Goal: Task Accomplishment & Management: Use online tool/utility

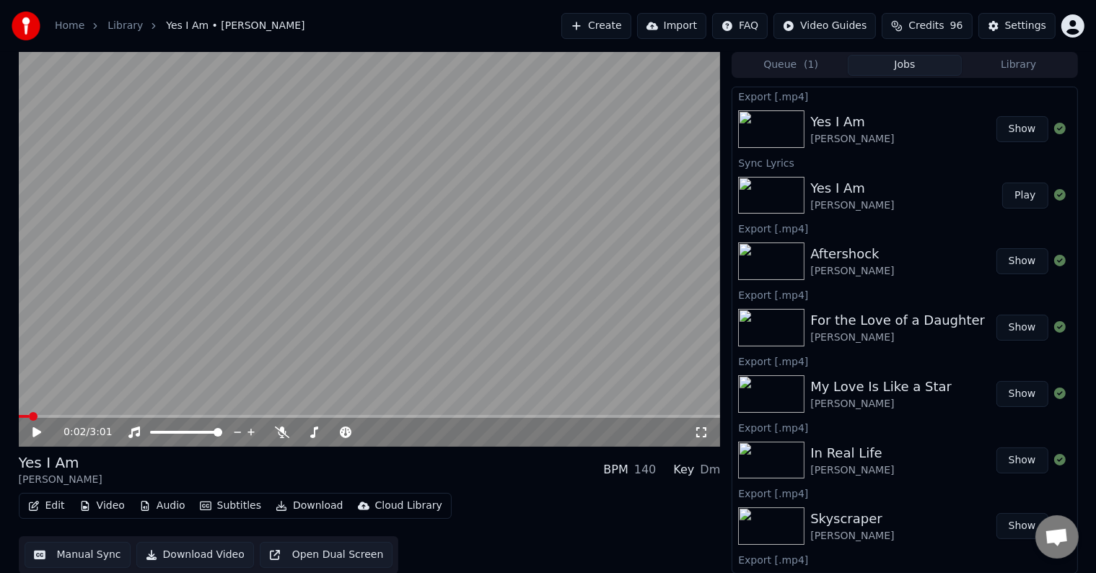
scroll to position [790, 0]
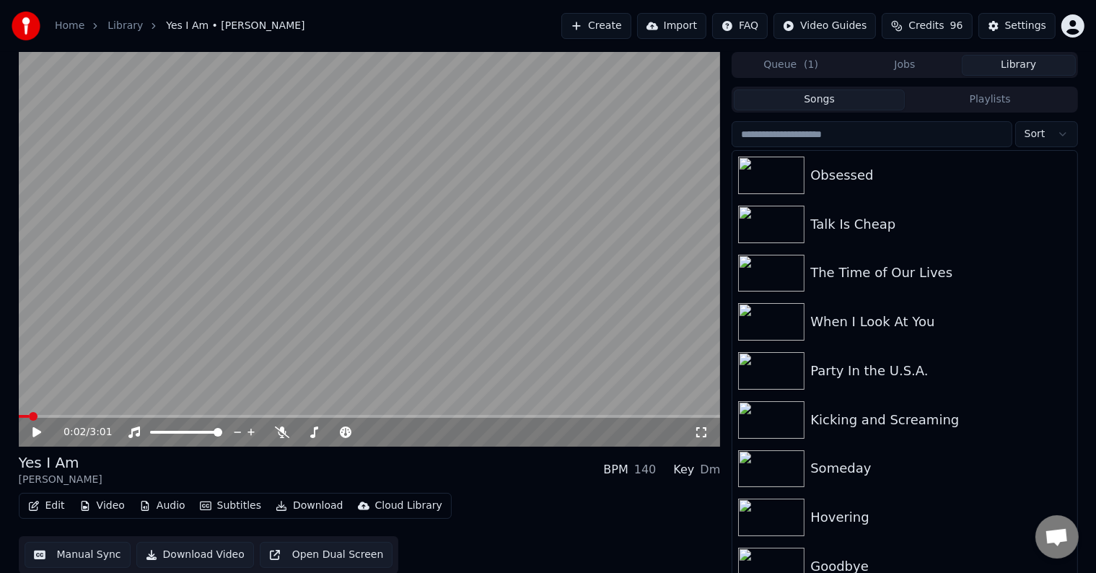
click at [1050, 68] on button "Library" at bounding box center [1019, 65] width 114 height 21
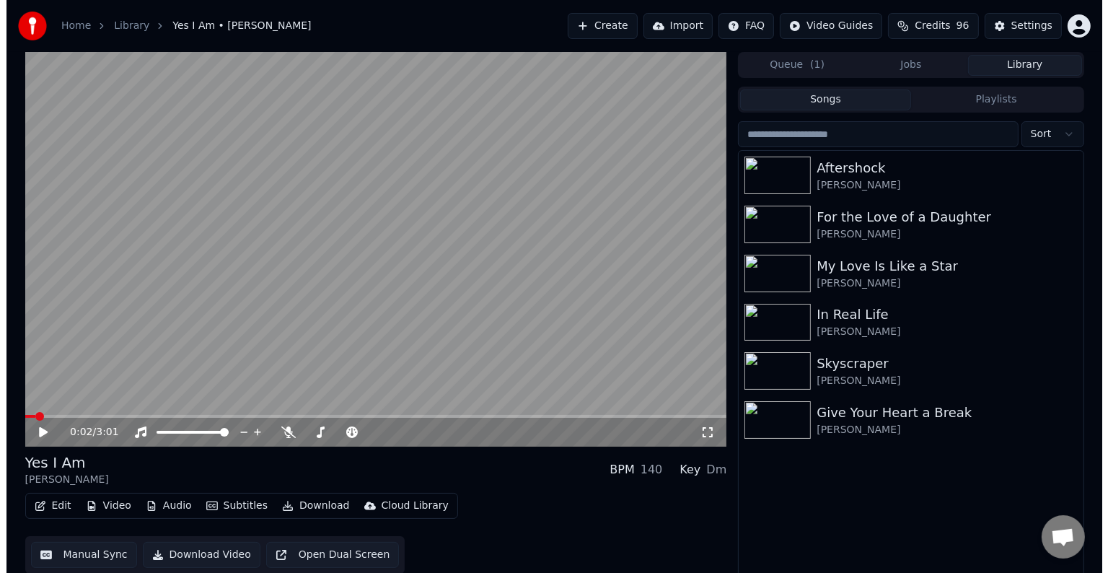
scroll to position [14098, 0]
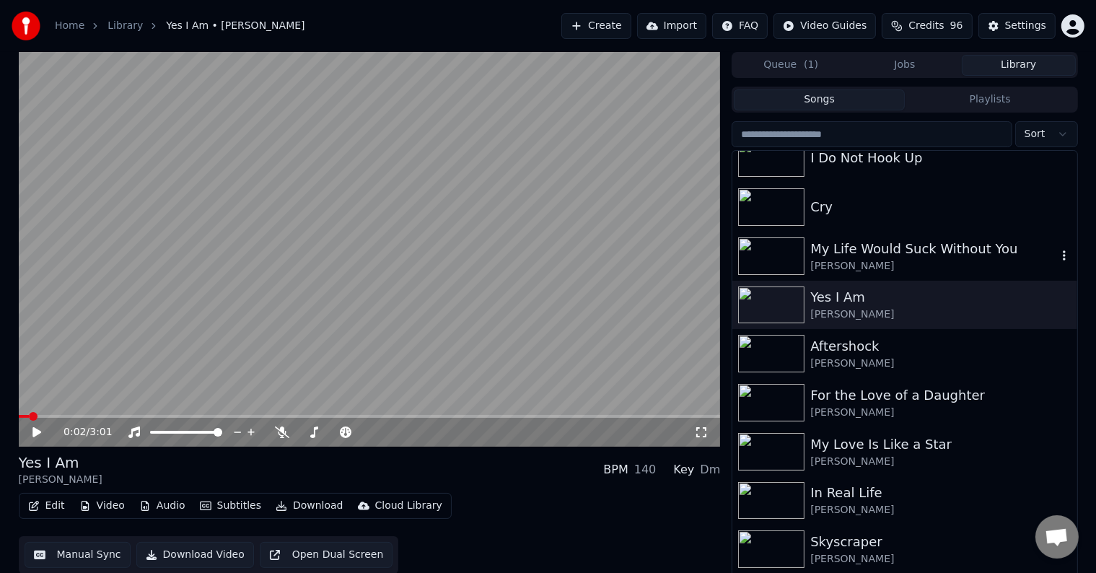
click at [934, 250] on div "My Life Would Suck Without You" at bounding box center [933, 249] width 246 height 20
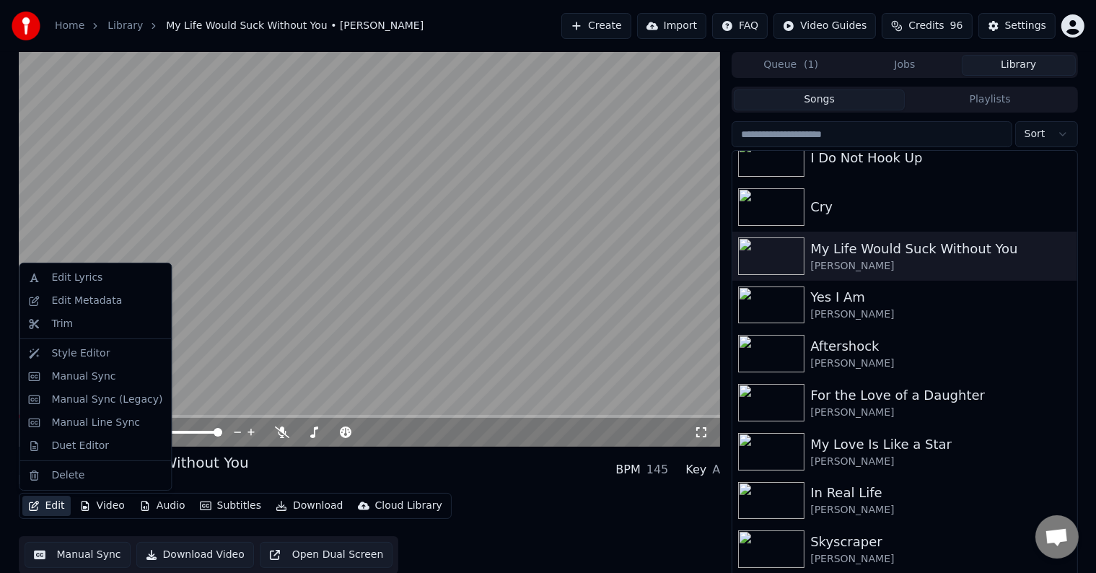
click at [42, 507] on button "Edit" at bounding box center [46, 506] width 48 height 20
click at [104, 399] on div "Manual Sync (Legacy)" at bounding box center [106, 400] width 111 height 14
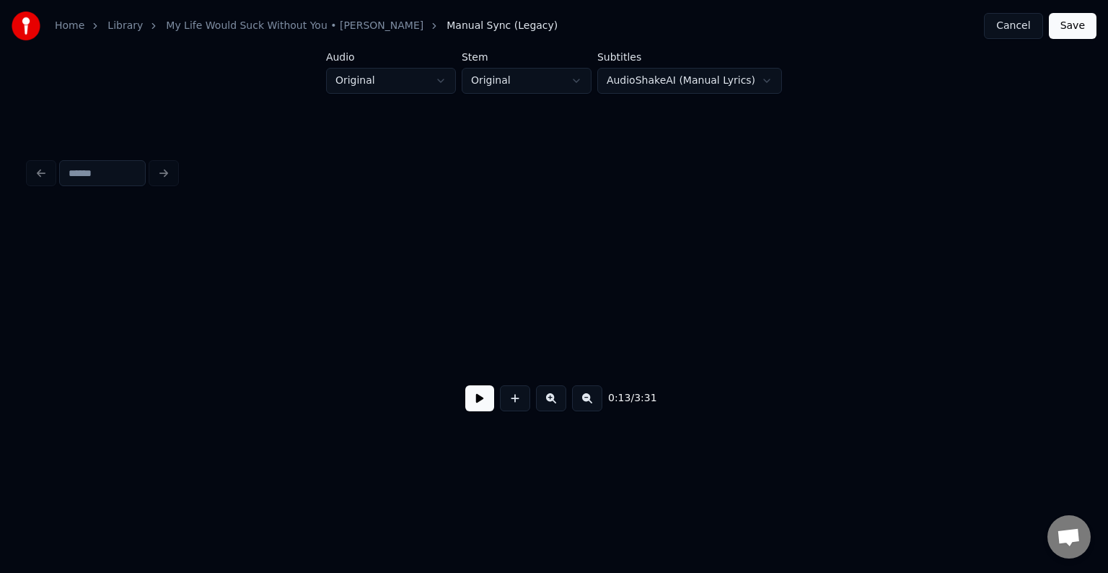
scroll to position [0, 1499]
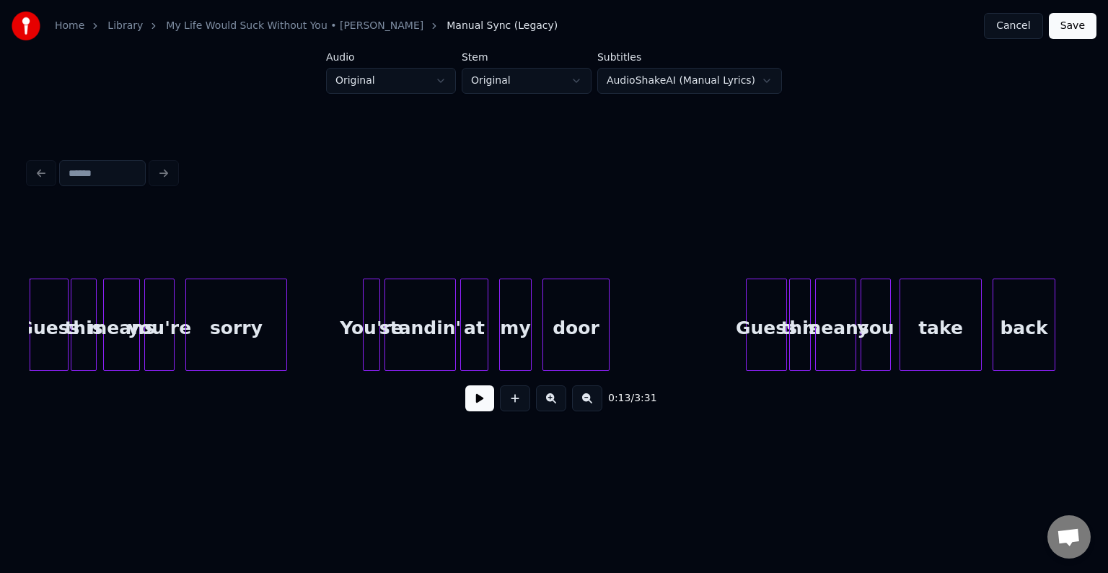
click at [478, 410] on button at bounding box center [479, 398] width 29 height 26
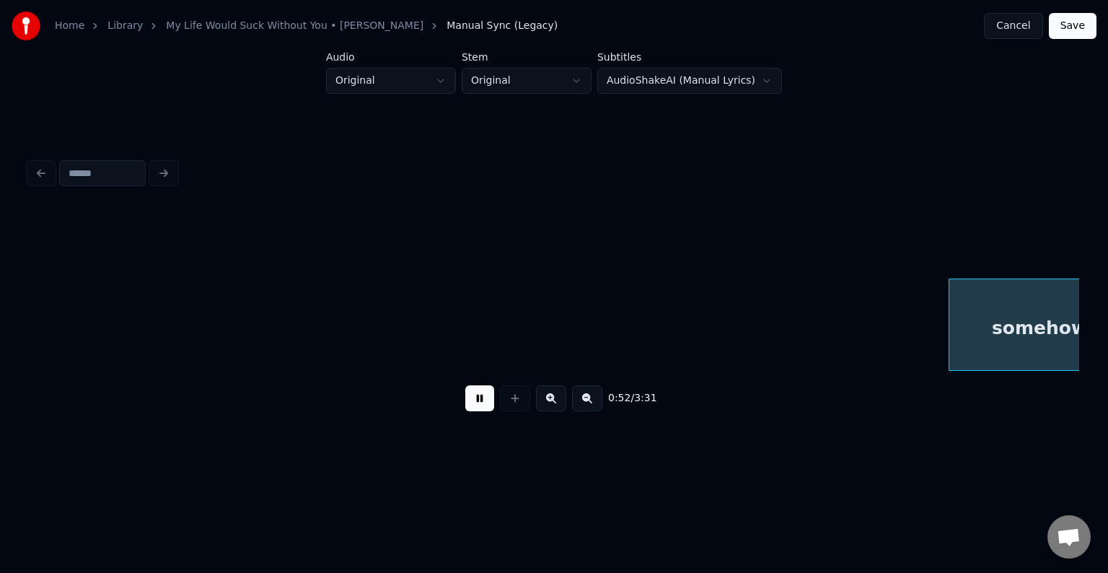
scroll to position [0, 5706]
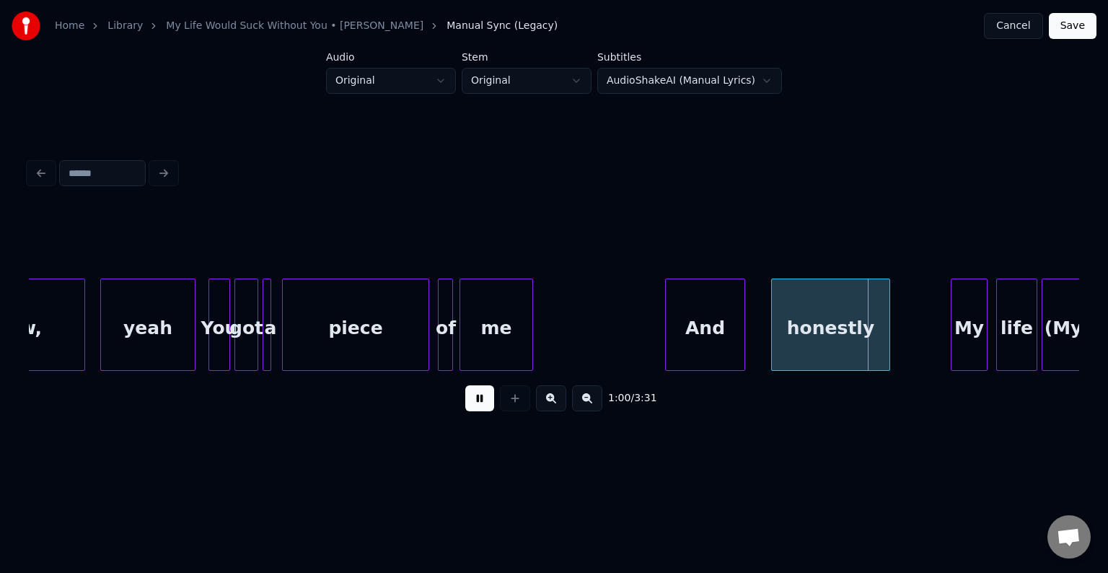
click at [478, 410] on button at bounding box center [479, 398] width 29 height 26
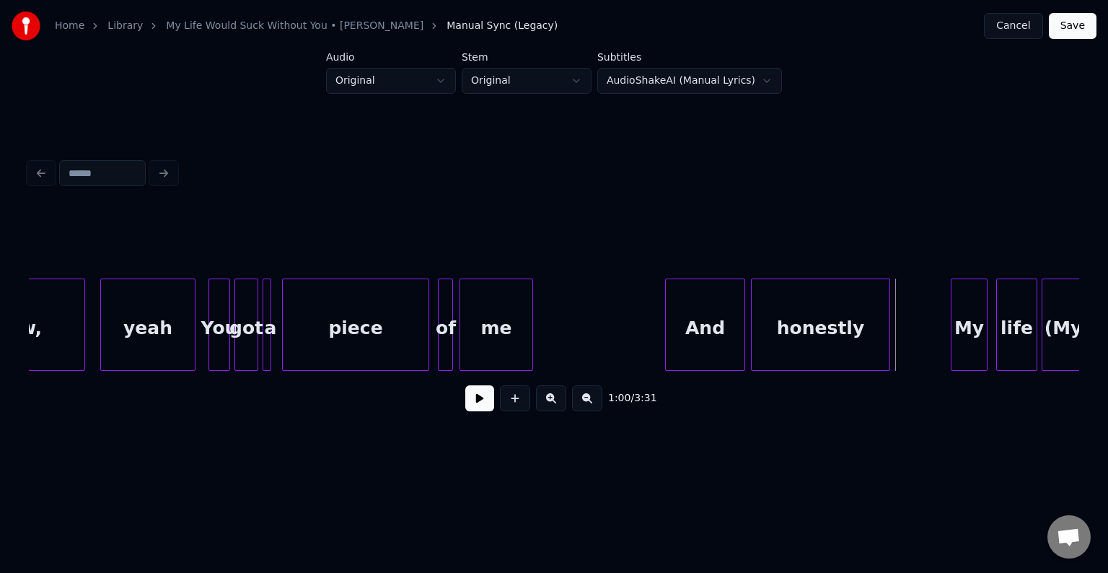
click at [752, 323] on div at bounding box center [754, 324] width 4 height 91
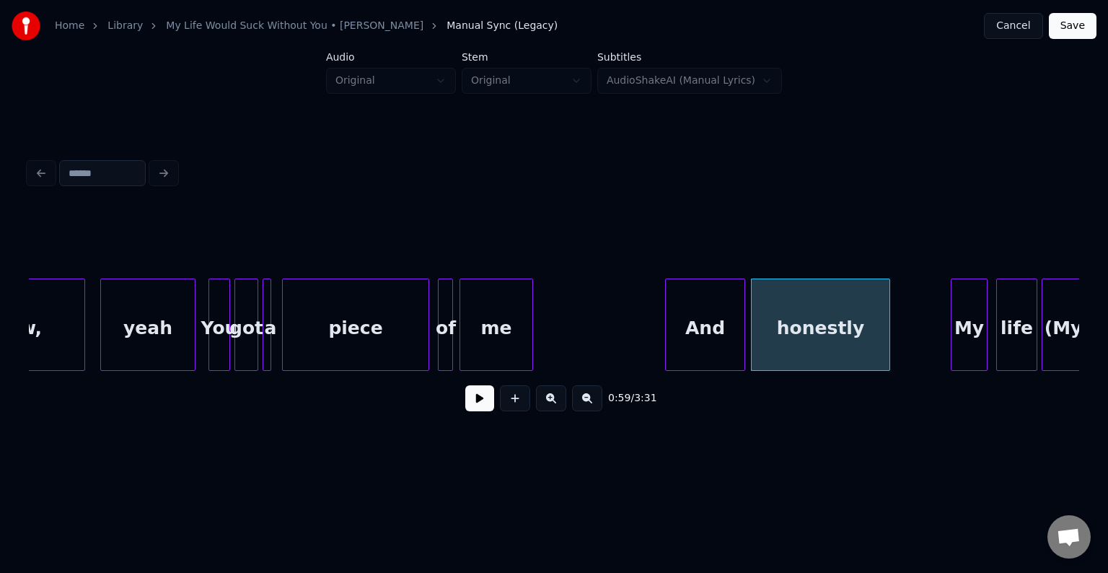
click at [708, 339] on div "And" at bounding box center [705, 328] width 79 height 98
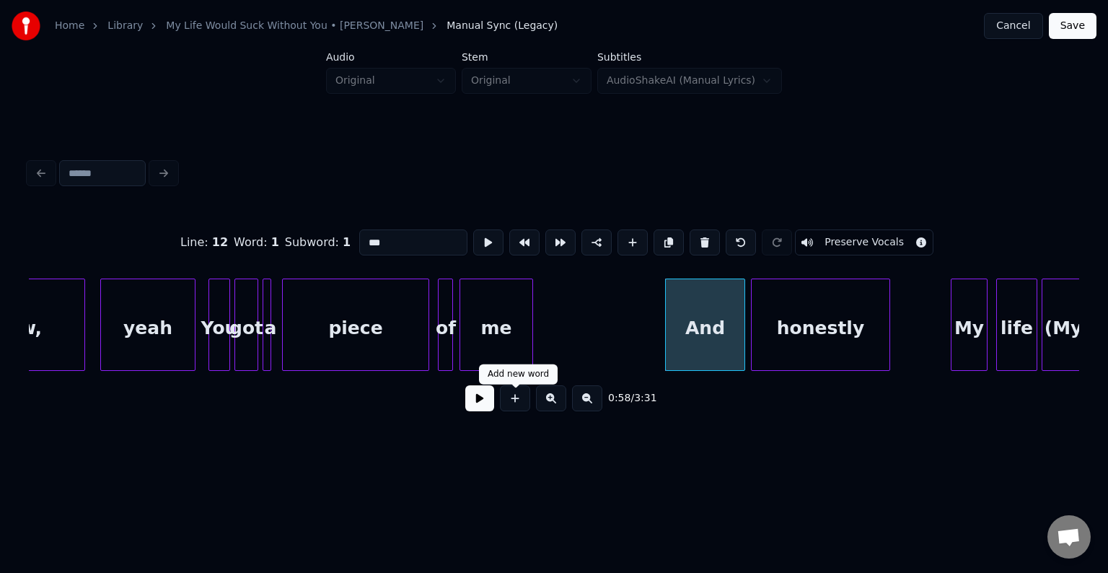
click at [490, 410] on button at bounding box center [479, 398] width 29 height 26
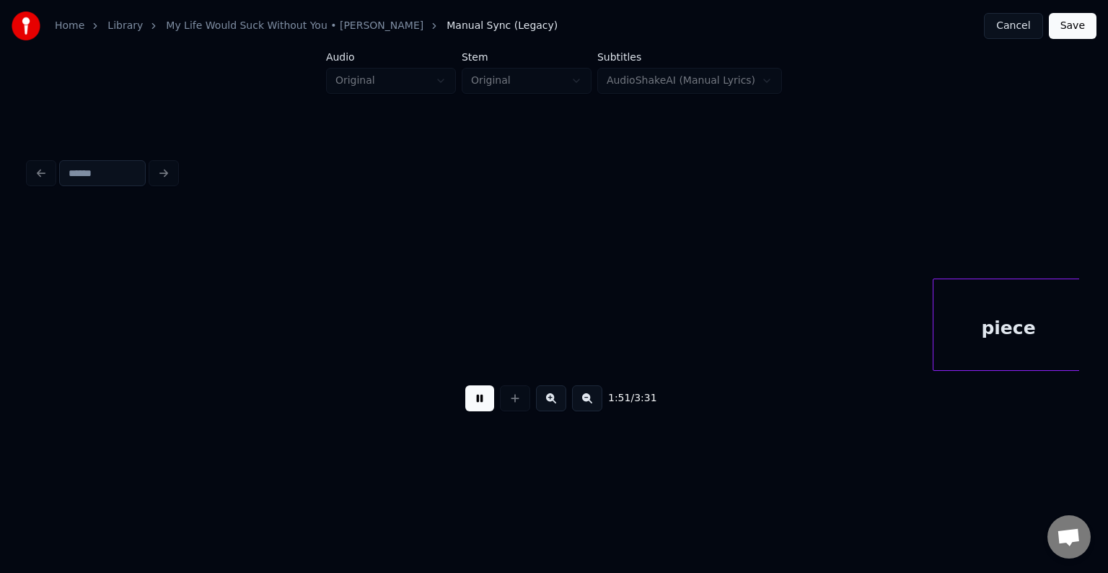
scroll to position [0, 12016]
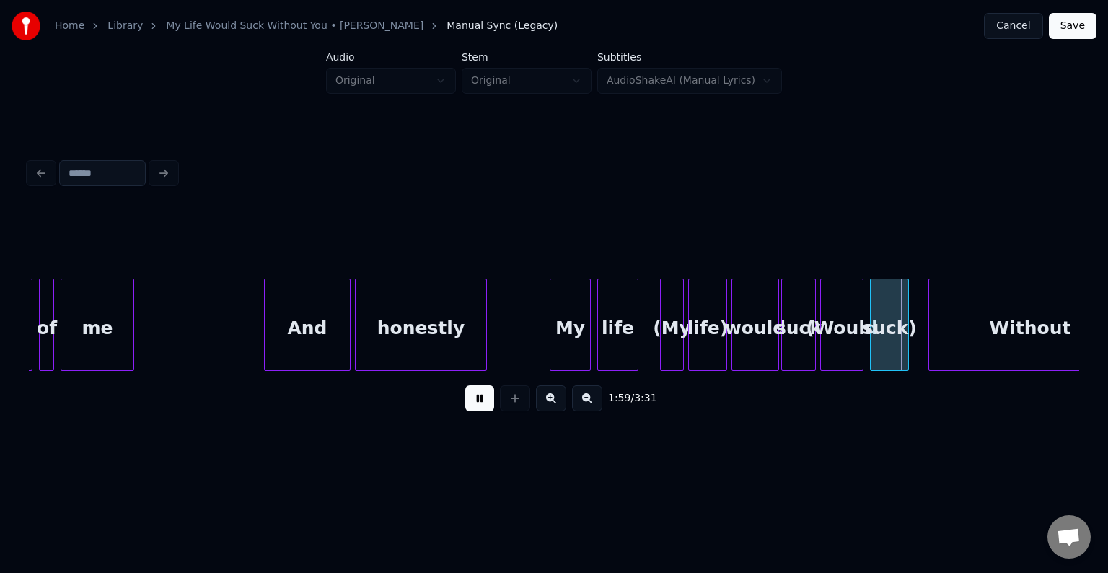
click at [490, 410] on button at bounding box center [479, 398] width 29 height 26
click at [659, 340] on div "(My" at bounding box center [654, 328] width 22 height 98
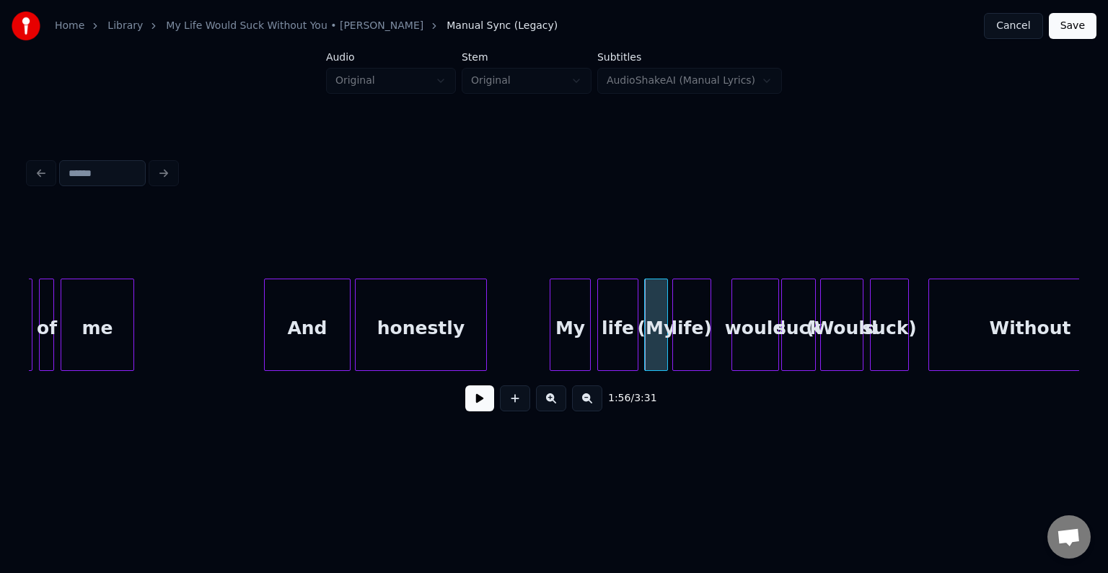
click at [683, 340] on div "life)" at bounding box center [692, 328] width 38 height 98
click at [558, 335] on div "My" at bounding box center [571, 328] width 40 height 98
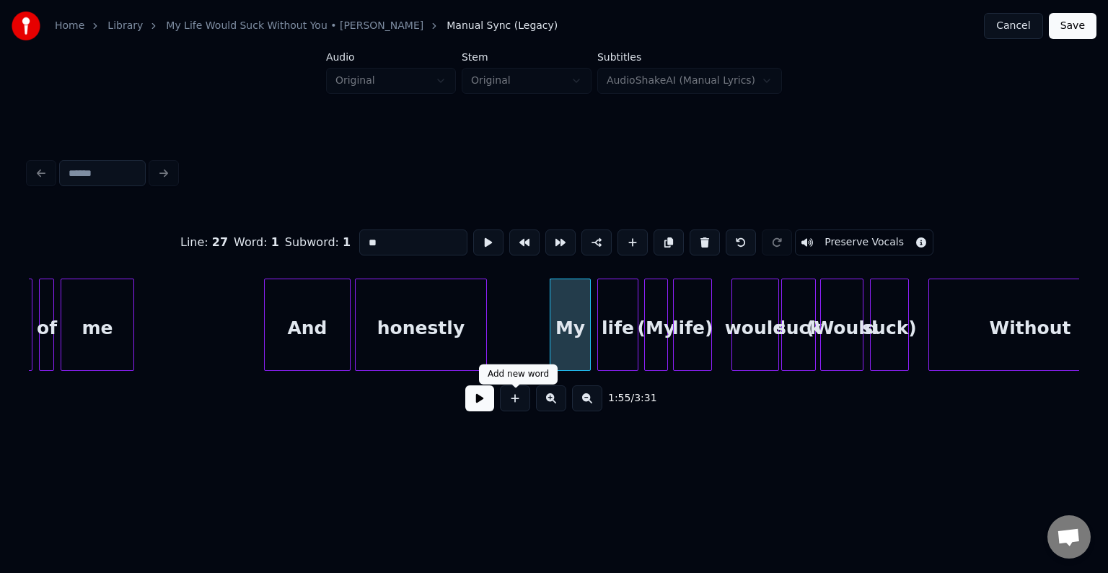
click at [486, 400] on button at bounding box center [479, 398] width 29 height 26
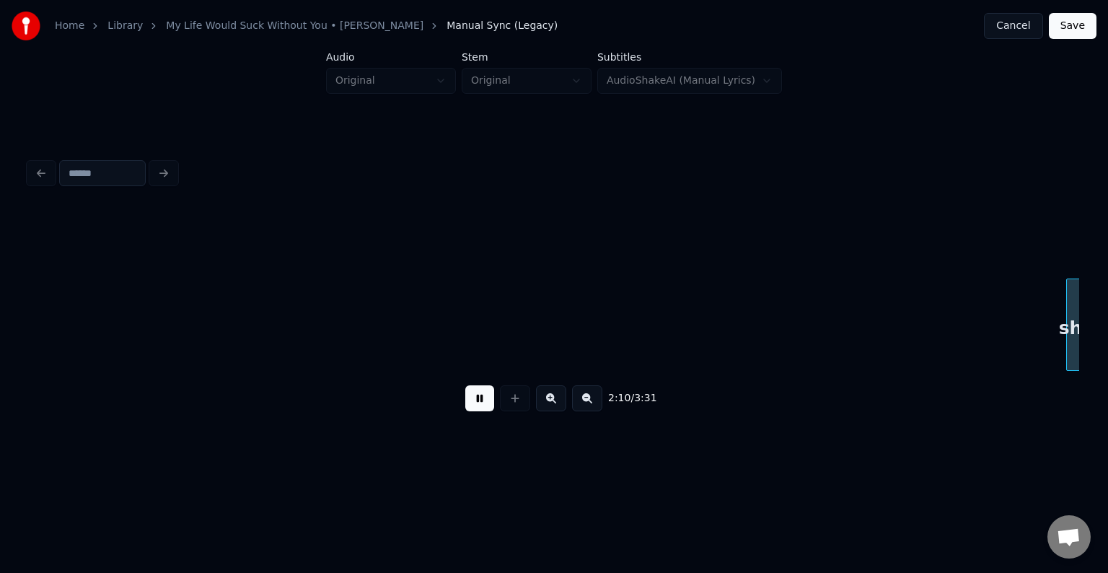
scroll to position [0, 14119]
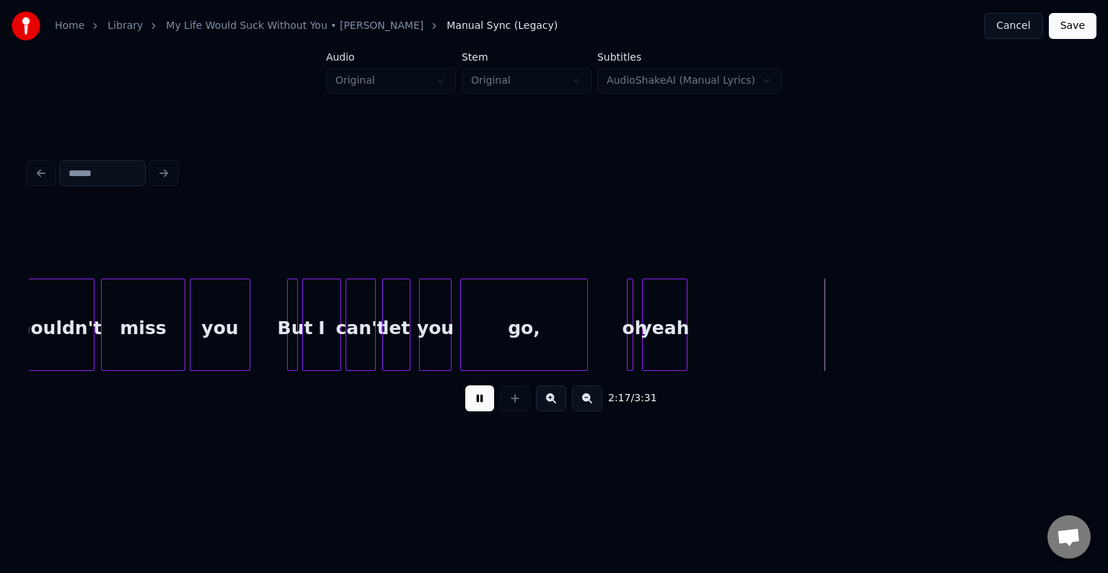
click at [486, 400] on button at bounding box center [479, 398] width 29 height 26
click at [615, 346] on div at bounding box center [615, 324] width 4 height 91
click at [468, 407] on button at bounding box center [479, 398] width 29 height 26
click at [597, 343] on div at bounding box center [598, 324] width 4 height 91
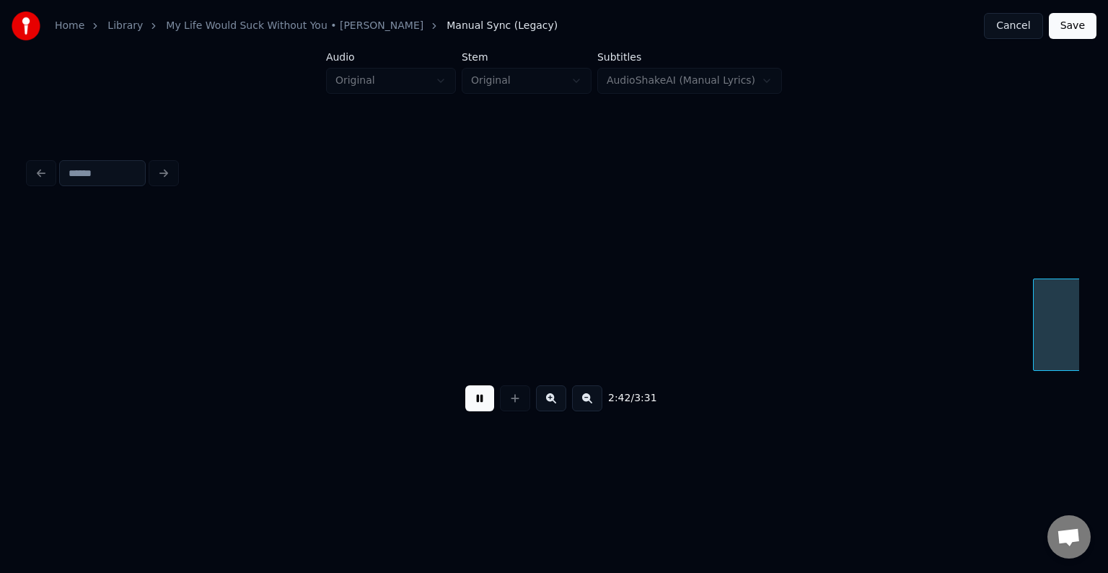
scroll to position [0, 17623]
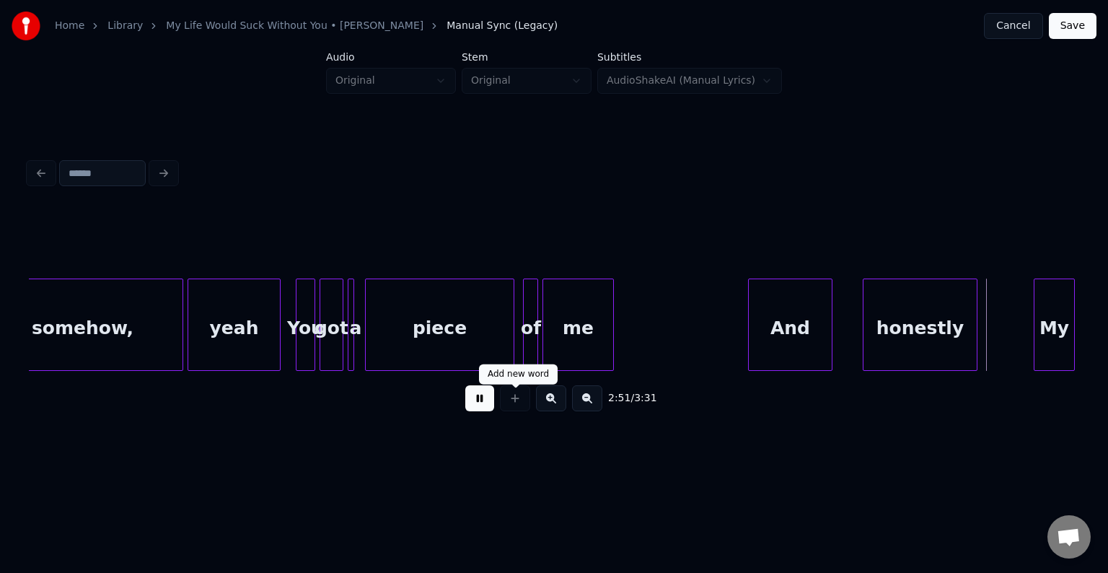
click at [477, 411] on button at bounding box center [479, 398] width 29 height 26
click at [839, 325] on div at bounding box center [841, 324] width 4 height 91
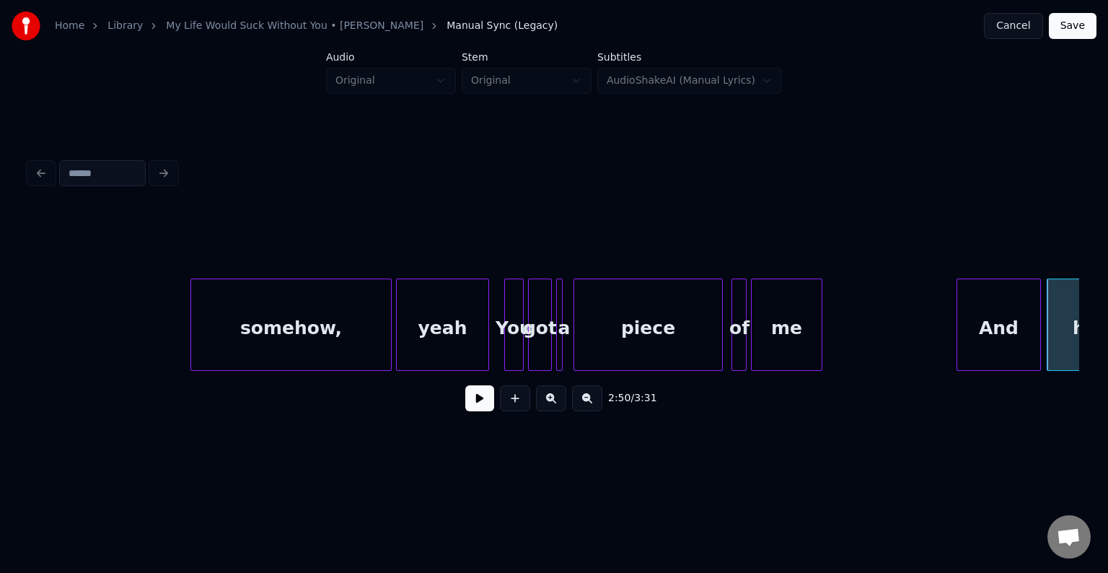
scroll to position [0, 17969]
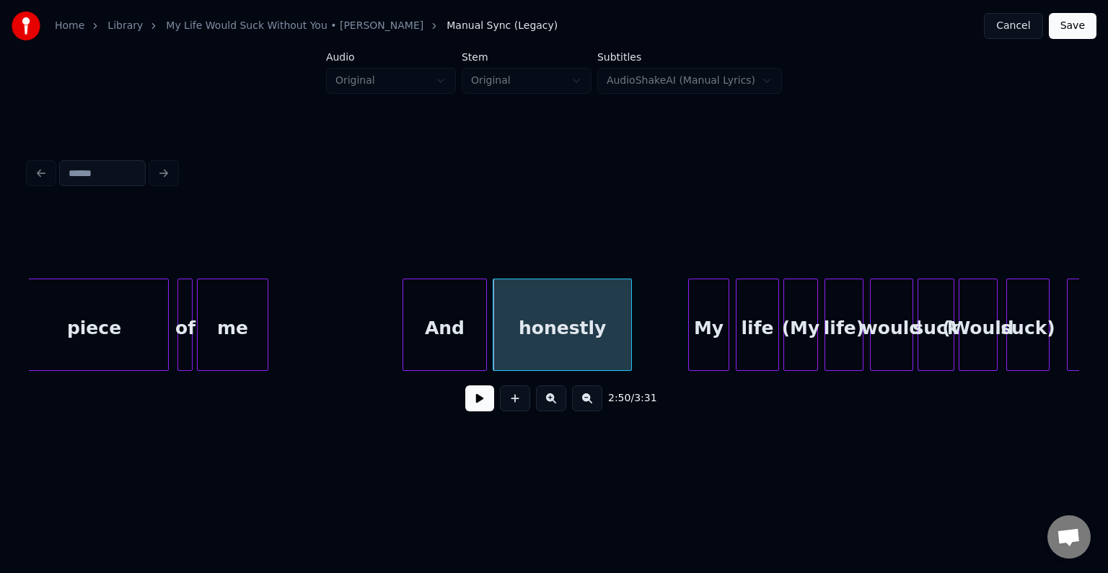
click at [482, 410] on button at bounding box center [479, 398] width 29 height 26
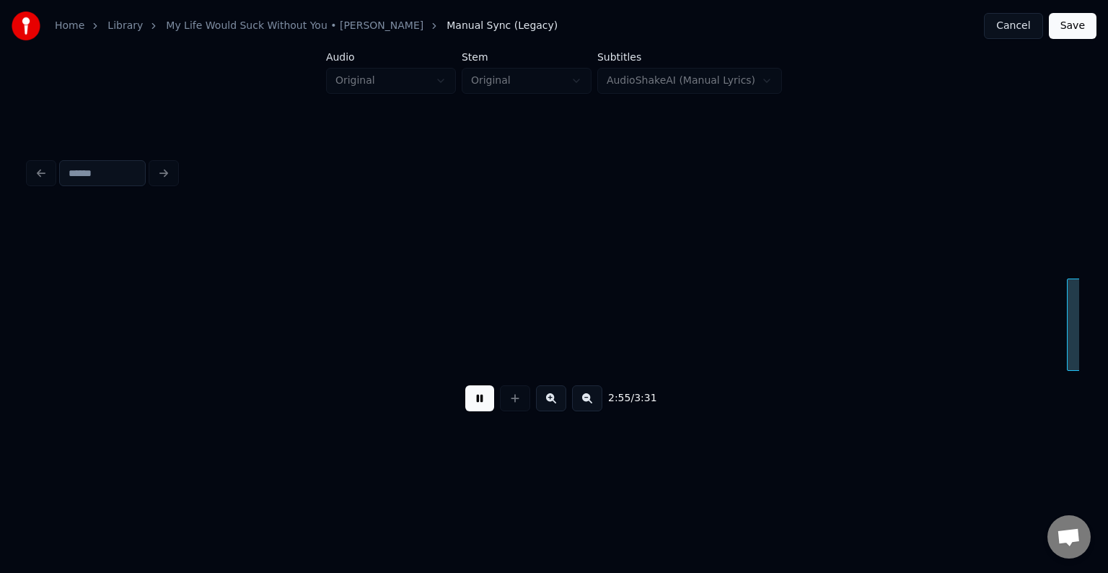
scroll to position [0, 19020]
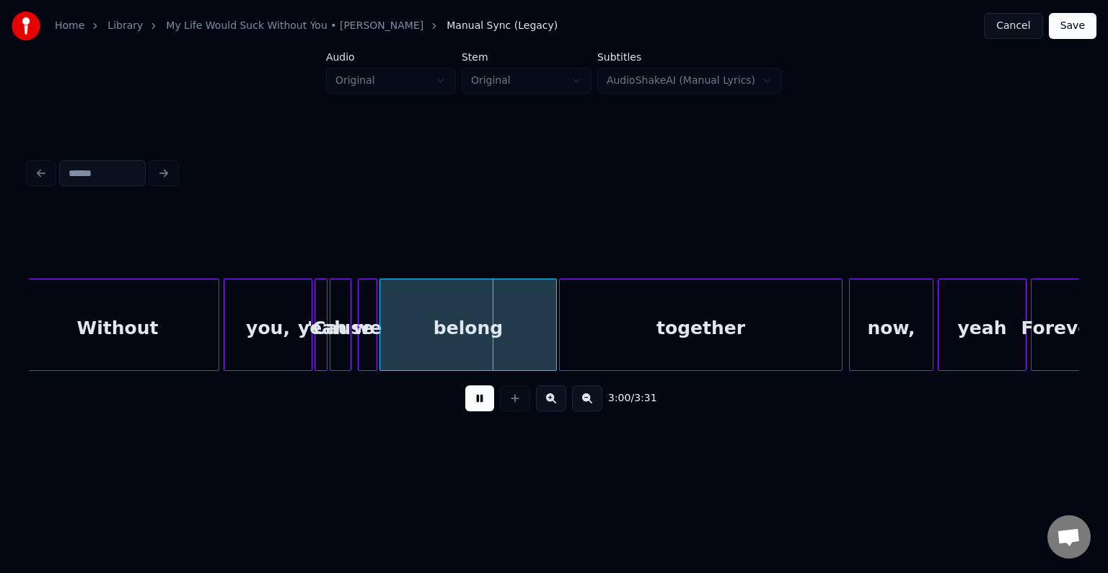
click at [483, 408] on button at bounding box center [479, 398] width 29 height 26
click at [323, 336] on div at bounding box center [325, 324] width 4 height 91
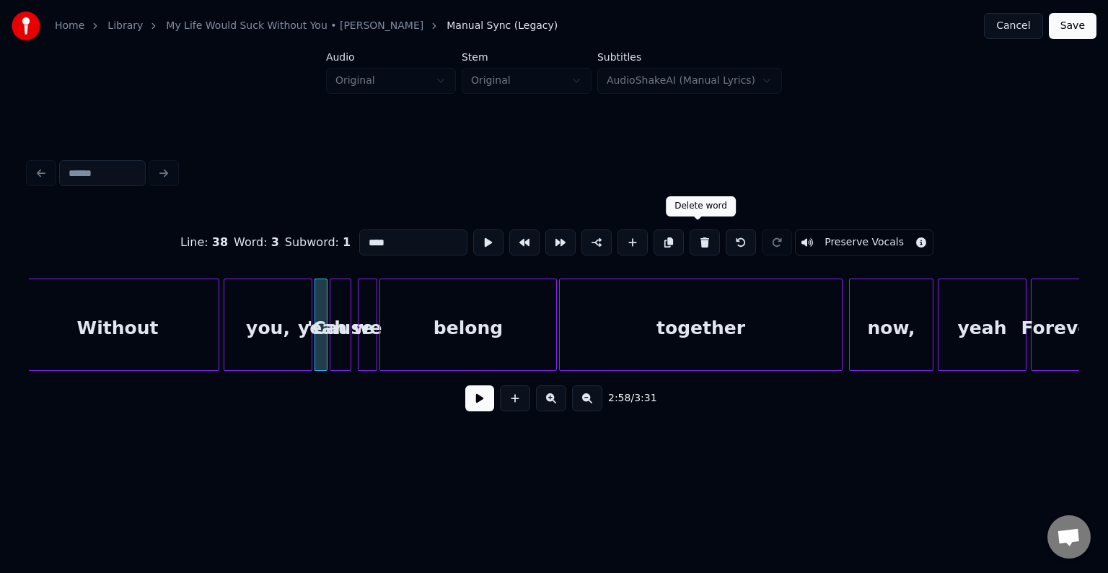
click at [698, 234] on button at bounding box center [705, 242] width 30 height 26
type input "****"
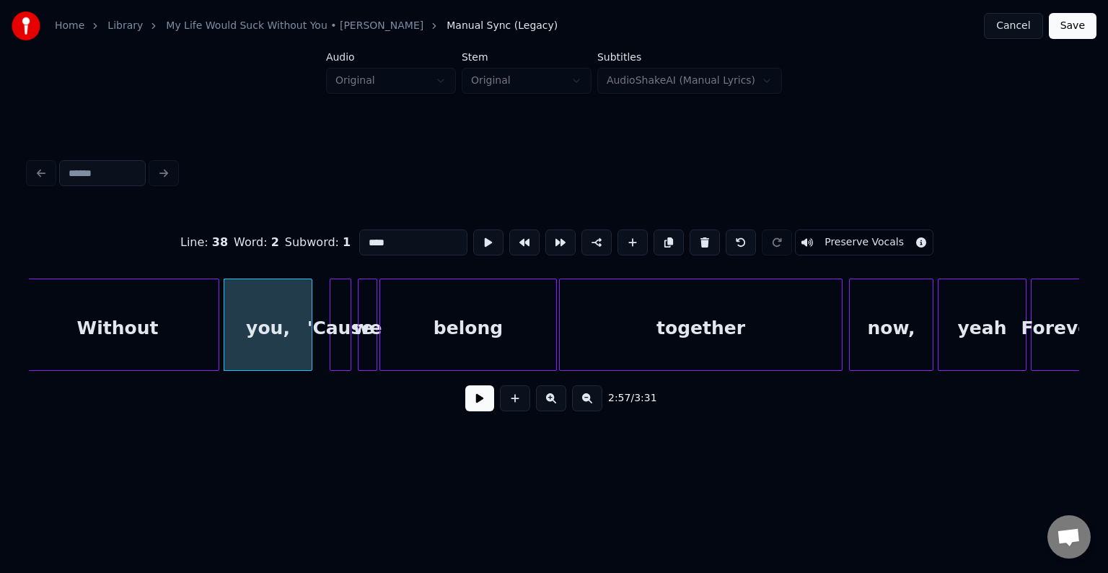
click at [482, 407] on button at bounding box center [479, 398] width 29 height 26
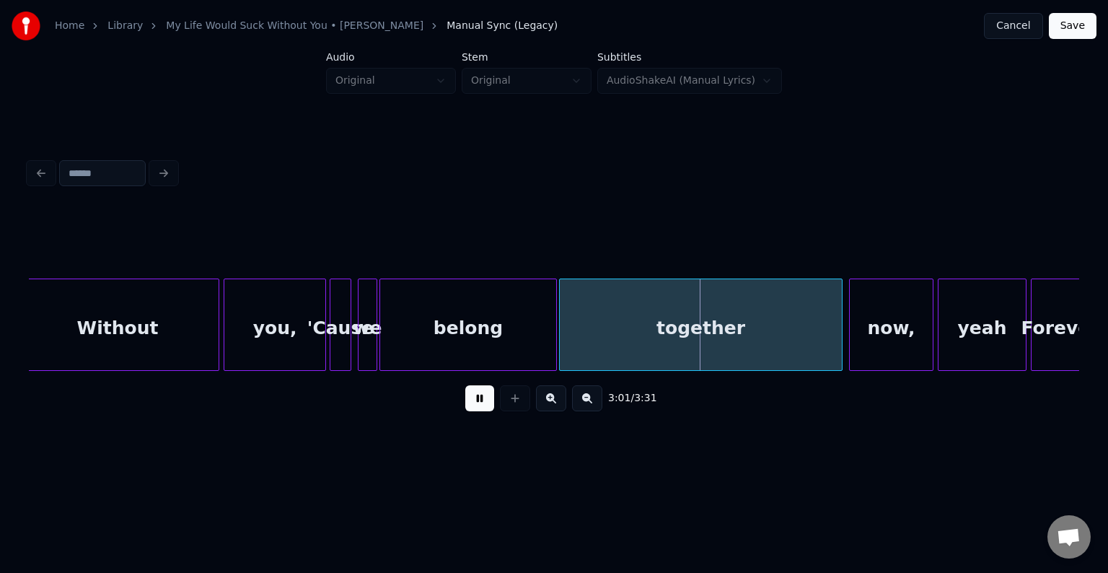
click at [322, 339] on div at bounding box center [323, 324] width 4 height 91
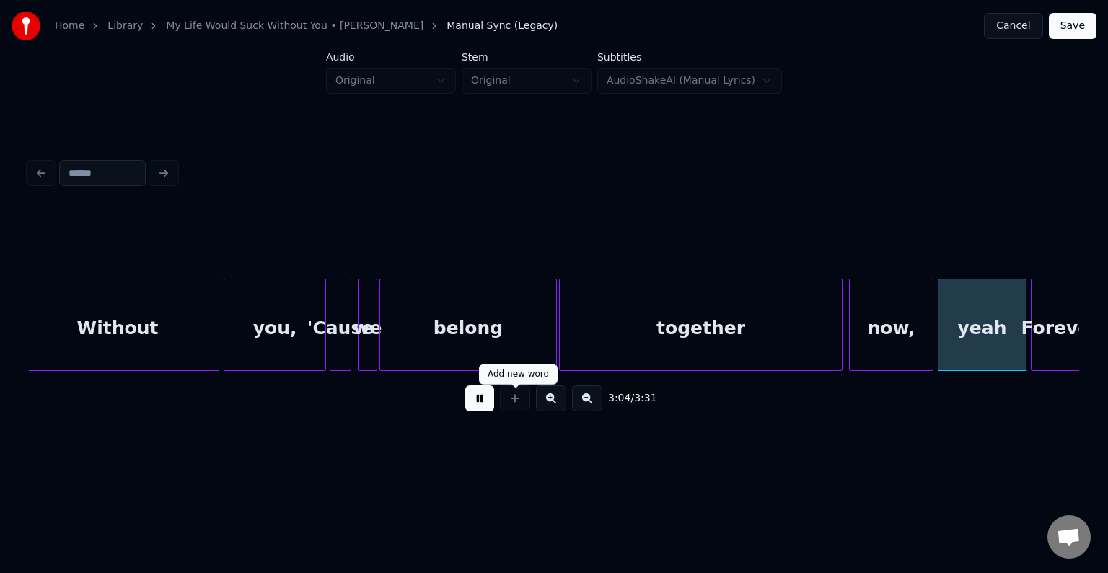
click at [484, 398] on button at bounding box center [479, 398] width 29 height 26
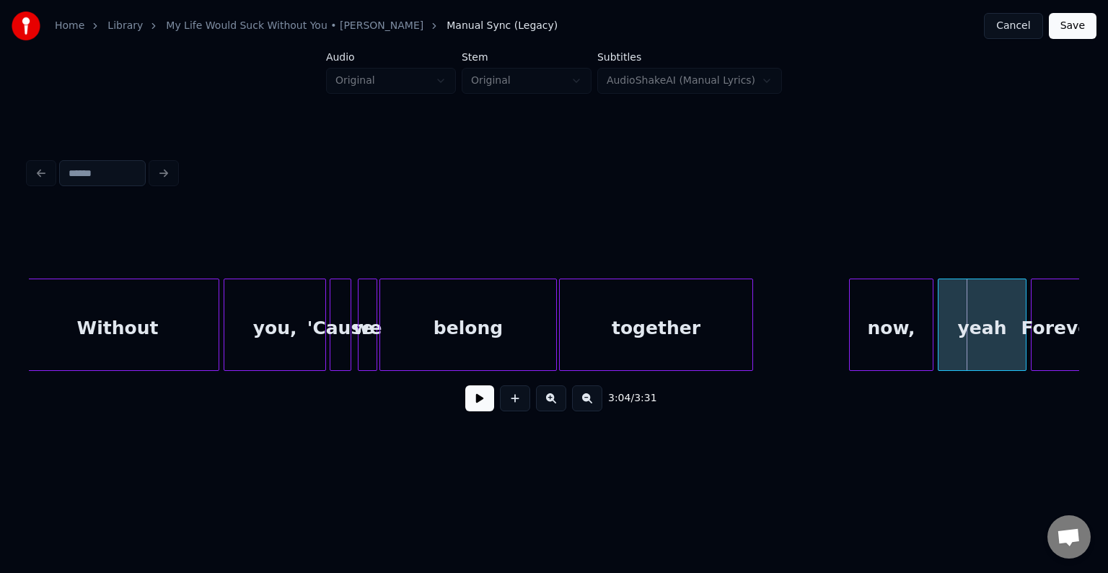
click at [750, 328] on div at bounding box center [750, 324] width 4 height 91
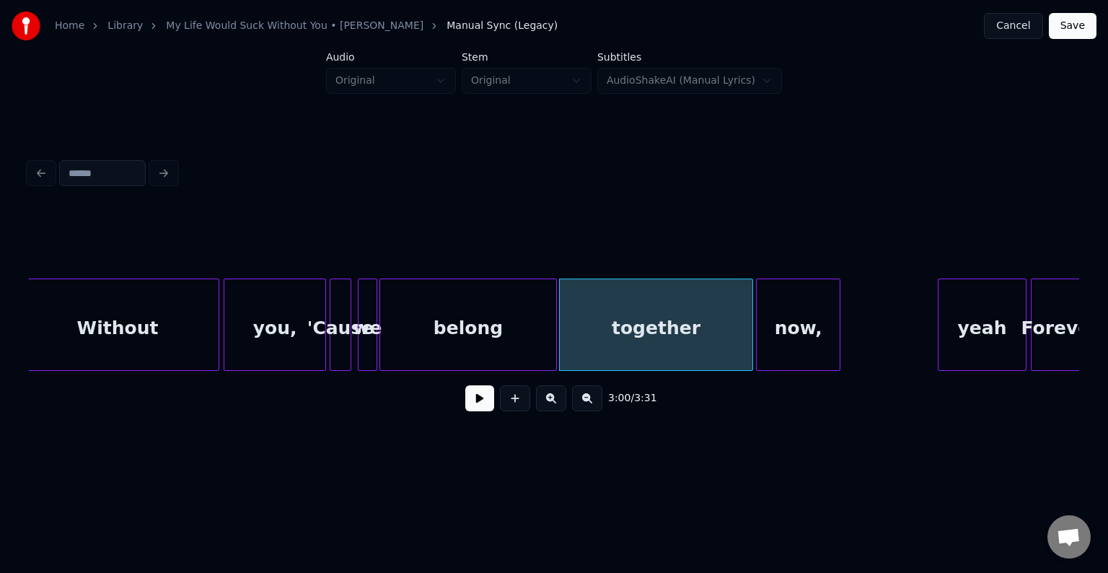
click at [795, 335] on div "now," at bounding box center [798, 328] width 83 height 98
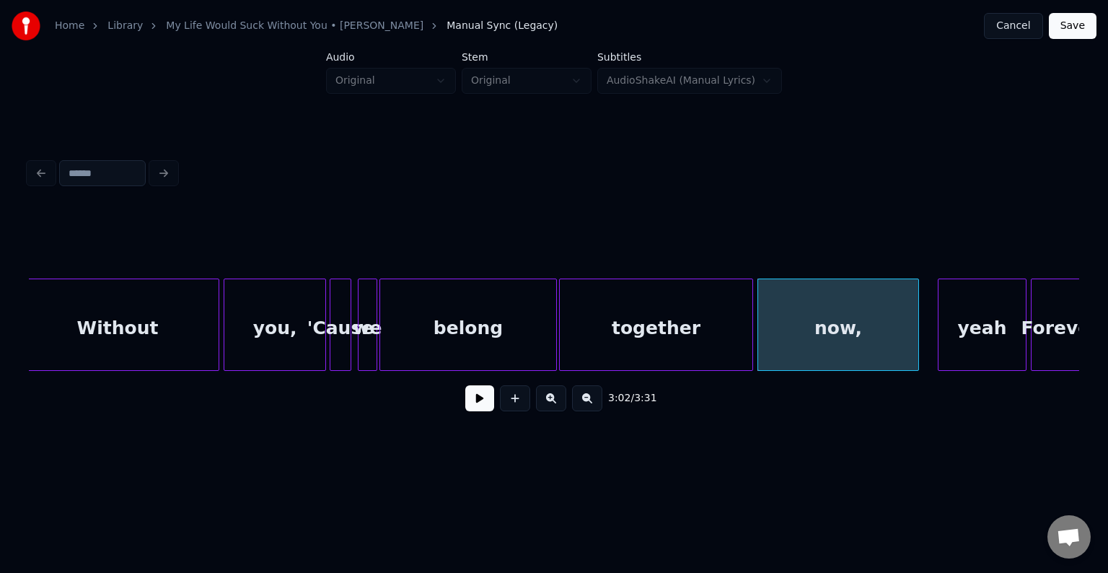
click at [914, 345] on div at bounding box center [916, 324] width 4 height 91
click at [488, 399] on button at bounding box center [479, 398] width 29 height 26
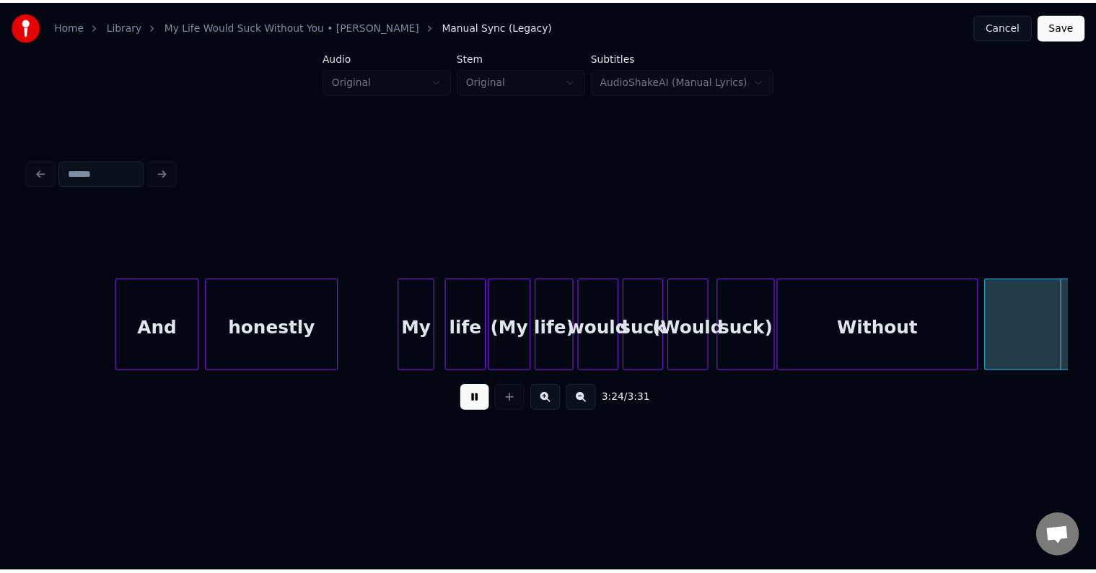
scroll to position [0, 21846]
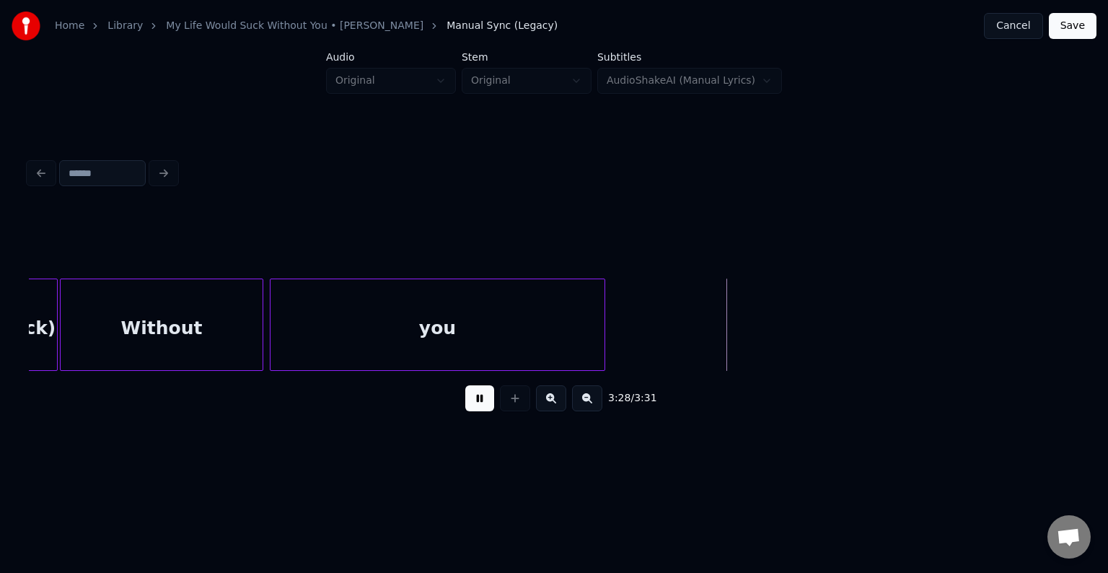
click at [1072, 33] on button "Save" at bounding box center [1073, 26] width 48 height 26
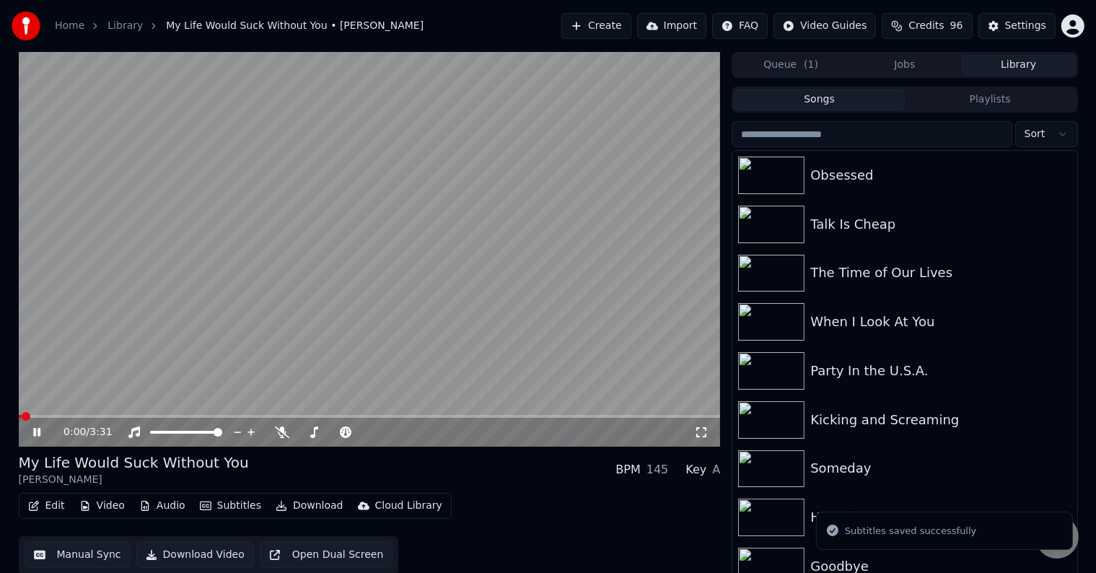
click at [300, 506] on button "Download" at bounding box center [309, 506] width 79 height 20
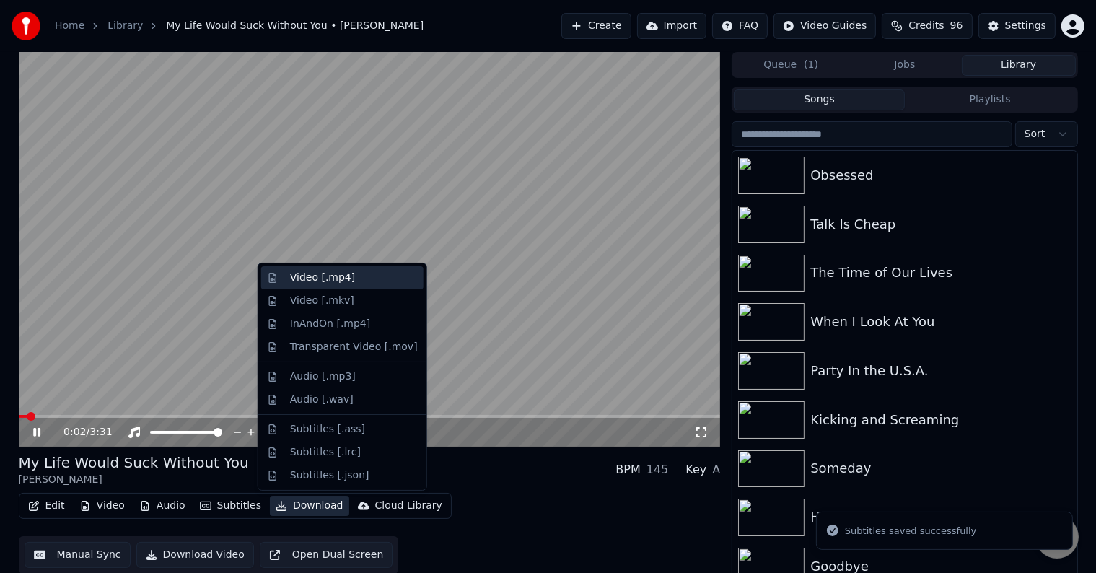
click at [319, 276] on div "Video [.mp4]" at bounding box center [322, 278] width 65 height 14
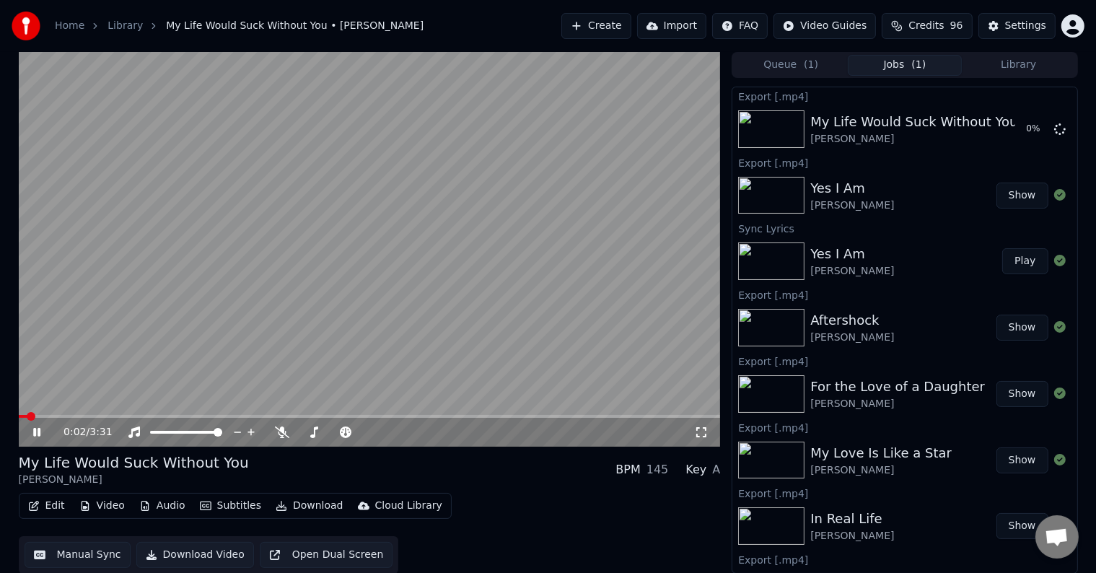
click at [35, 431] on icon at bounding box center [36, 432] width 7 height 9
click at [1040, 58] on button "Library" at bounding box center [1019, 65] width 114 height 21
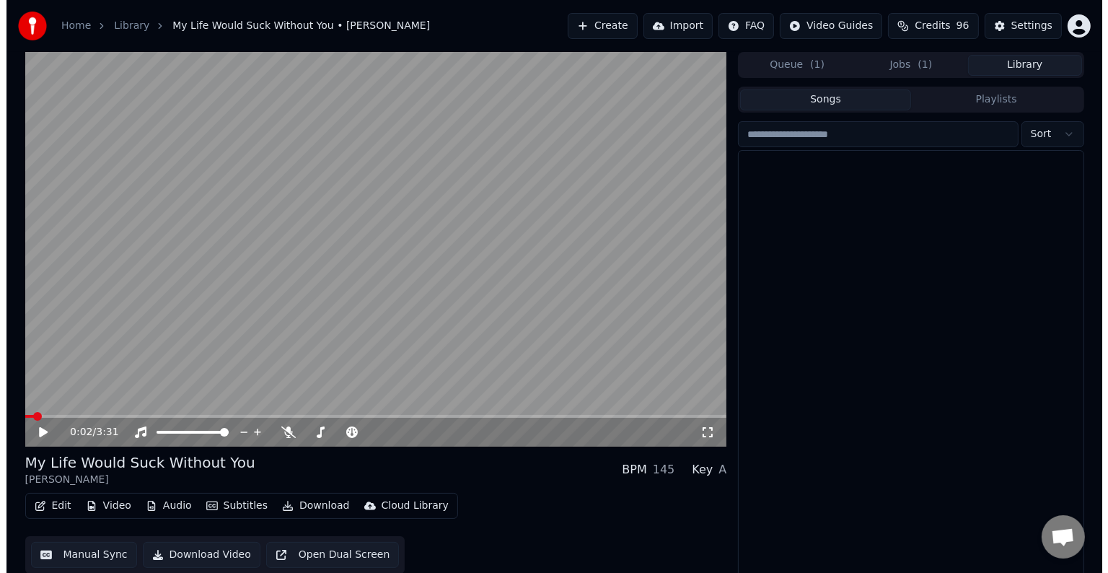
scroll to position [13920, 0]
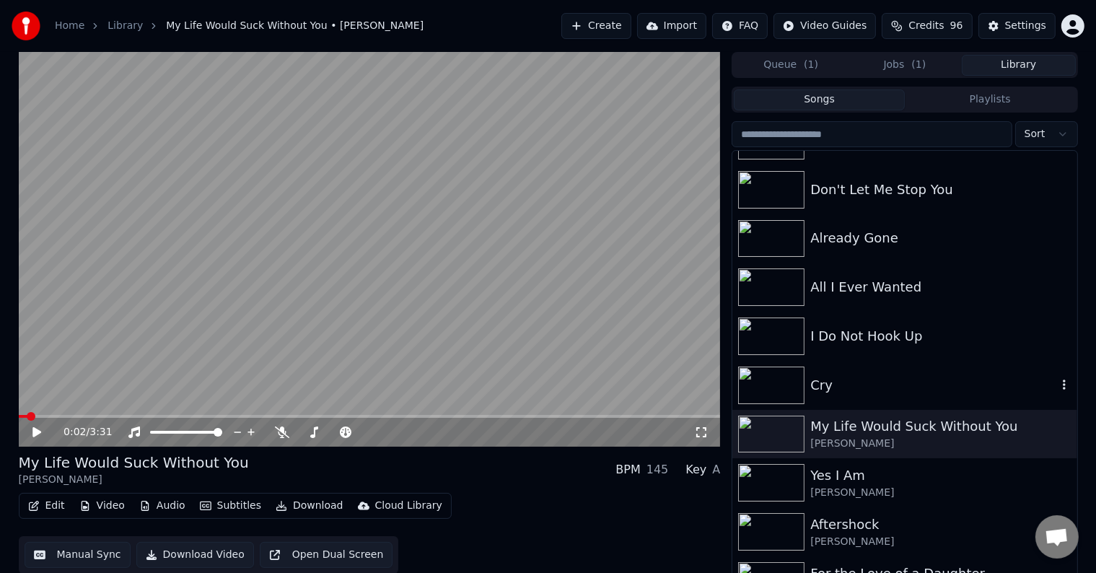
click at [857, 366] on div "Cry" at bounding box center [904, 385] width 344 height 49
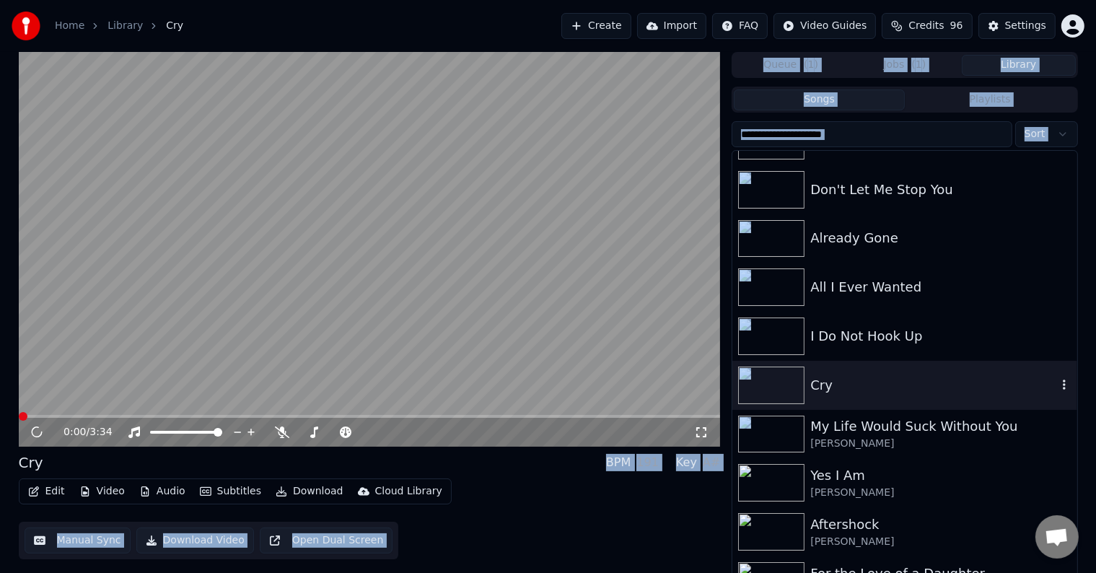
drag, startPoint x: 857, startPoint y: 366, endPoint x: 402, endPoint y: 385, distance: 455.7
click at [402, 385] on div "0:00 / 3:34 Cry BPM 191 Key A# Edit Video Audio Subtitles Download Cloud Librar…" at bounding box center [548, 316] width 1082 height 528
click at [433, 514] on div "Edit Video Audio Subtitles Download Cloud Library Manual Sync Download Video Op…" at bounding box center [370, 518] width 702 height 81
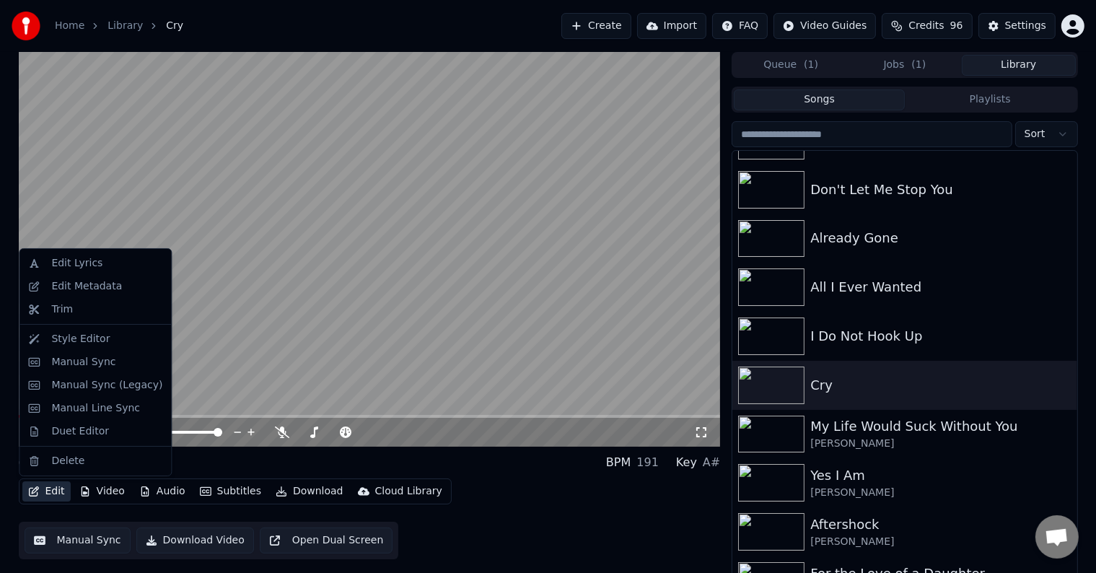
click at [48, 494] on button "Edit" at bounding box center [46, 491] width 48 height 20
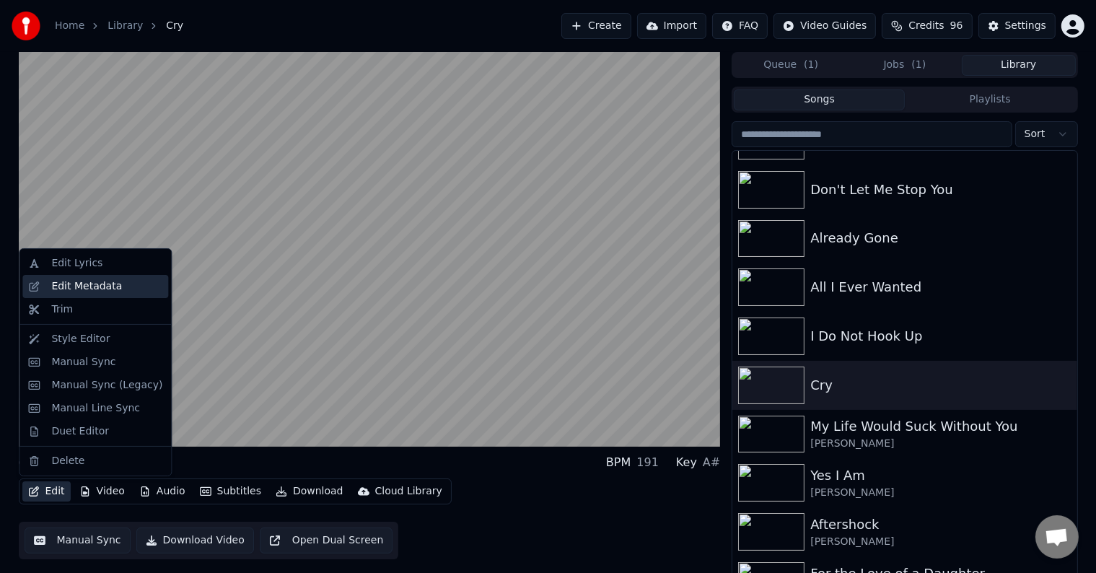
click at [95, 286] on div "Edit Metadata" at bounding box center [86, 286] width 71 height 14
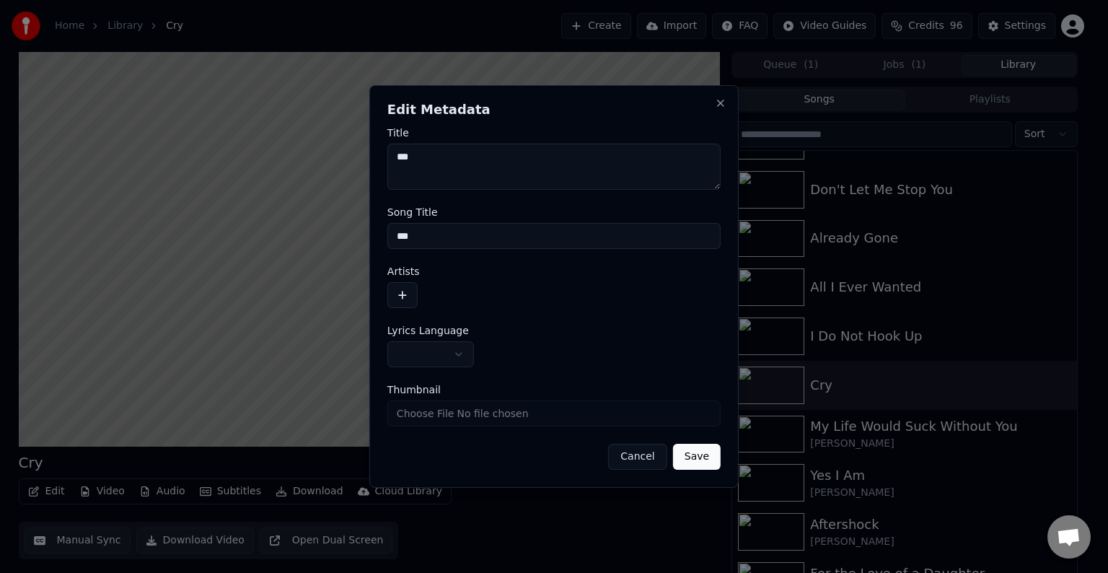
click at [429, 352] on body "Home Library Cry Create Import FAQ Video Guides Credits 96 Settings Cry BPM 191…" at bounding box center [548, 286] width 1096 height 573
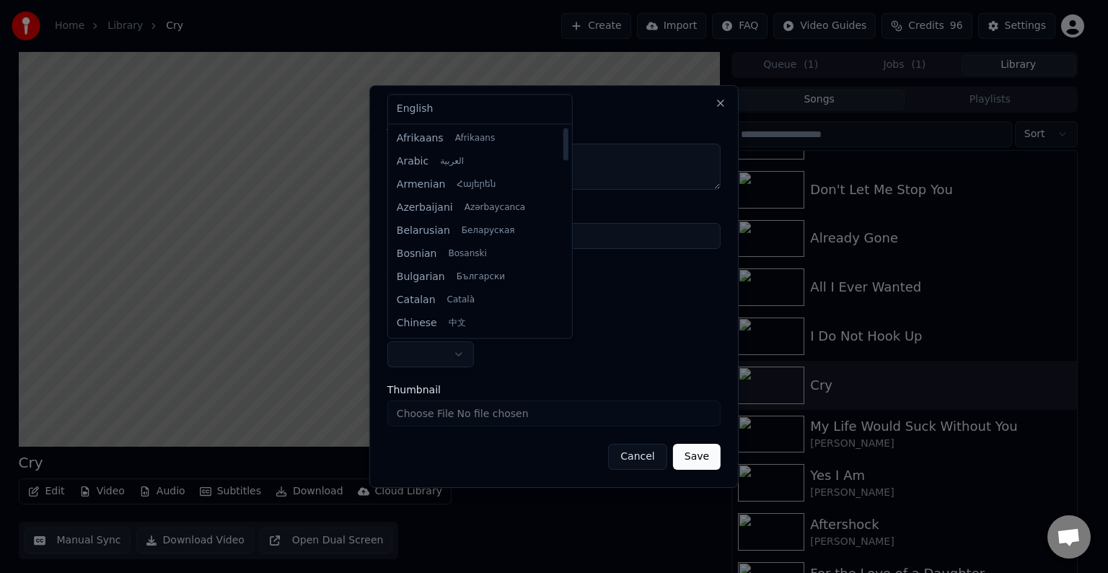
select select "**"
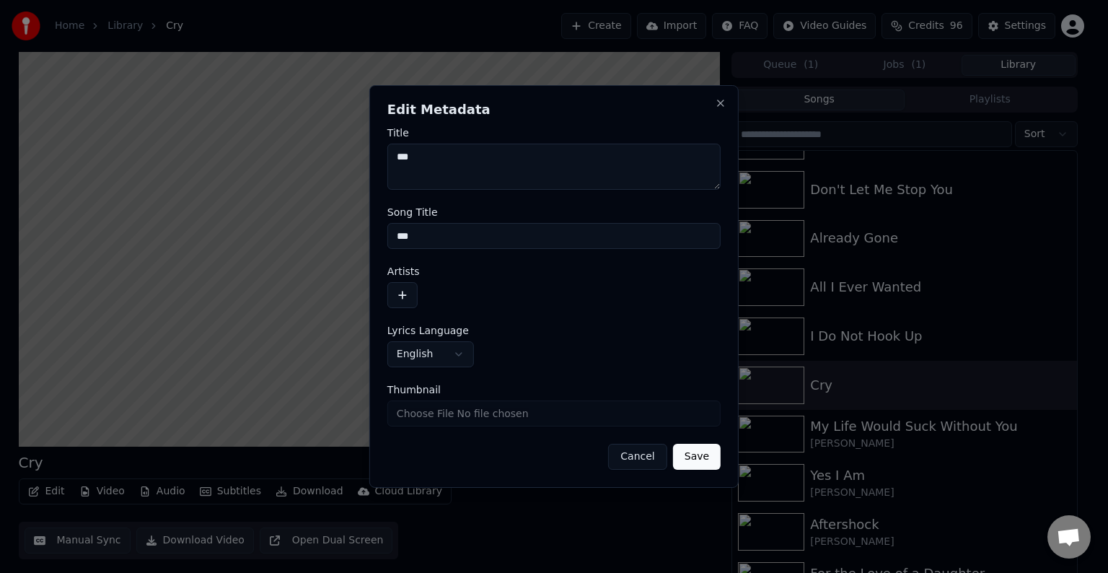
click at [405, 297] on button "button" at bounding box center [402, 295] width 30 height 26
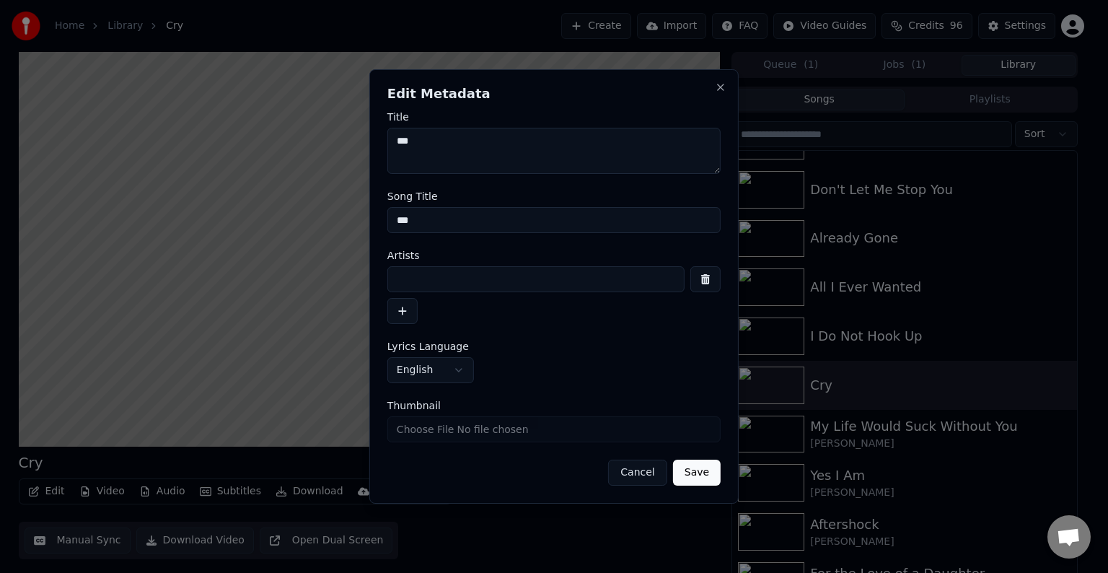
click at [439, 278] on input at bounding box center [535, 279] width 297 height 26
type input "**********"
click at [673, 460] on button "Save" at bounding box center [697, 473] width 48 height 26
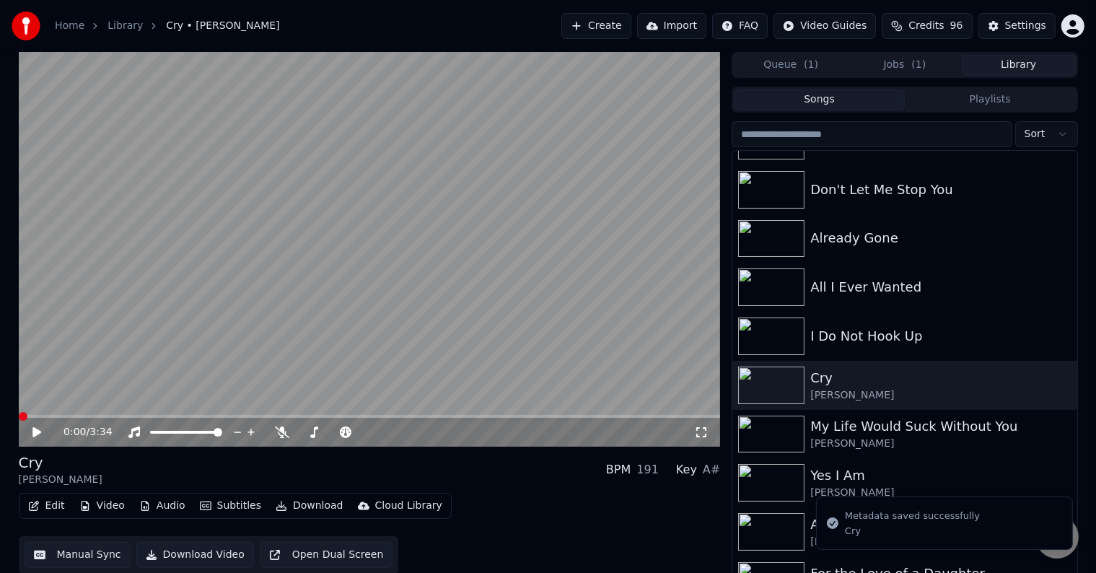
click at [37, 508] on icon "button" at bounding box center [34, 506] width 10 height 10
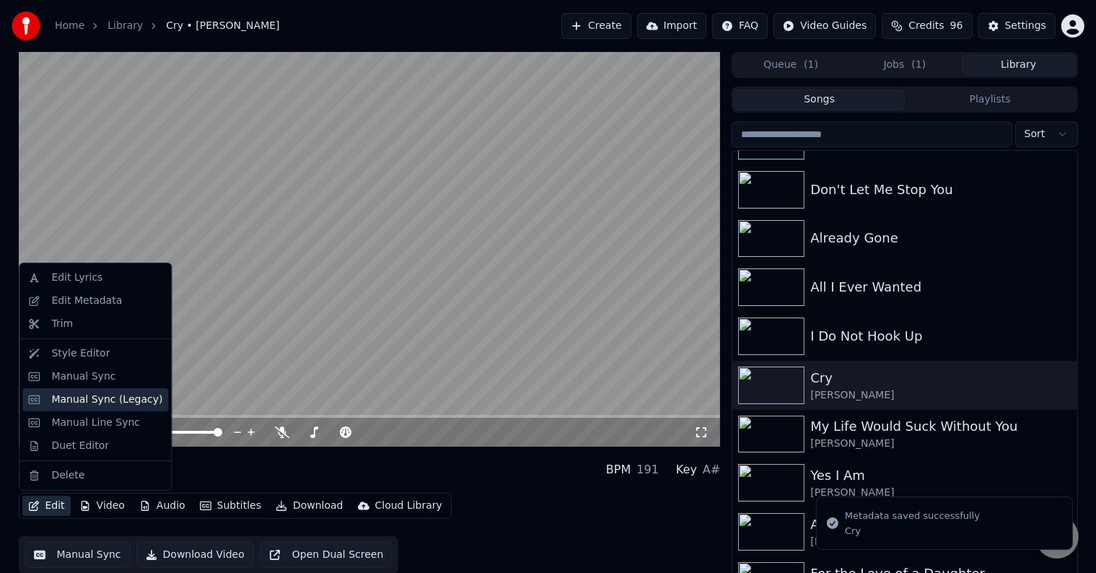
click at [97, 400] on div "Manual Sync (Legacy)" at bounding box center [106, 400] width 111 height 14
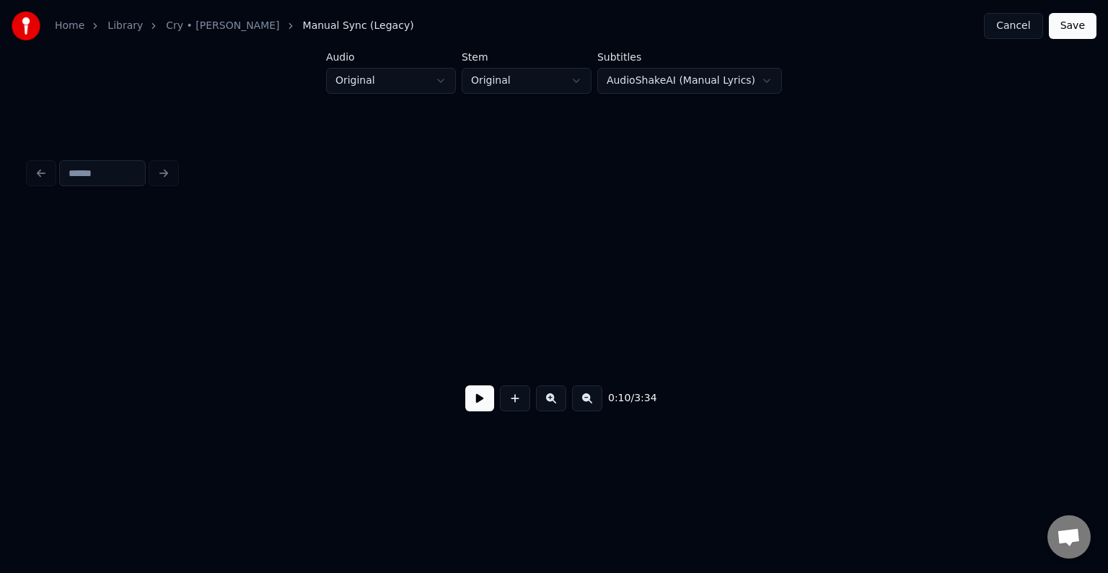
scroll to position [0, 1123]
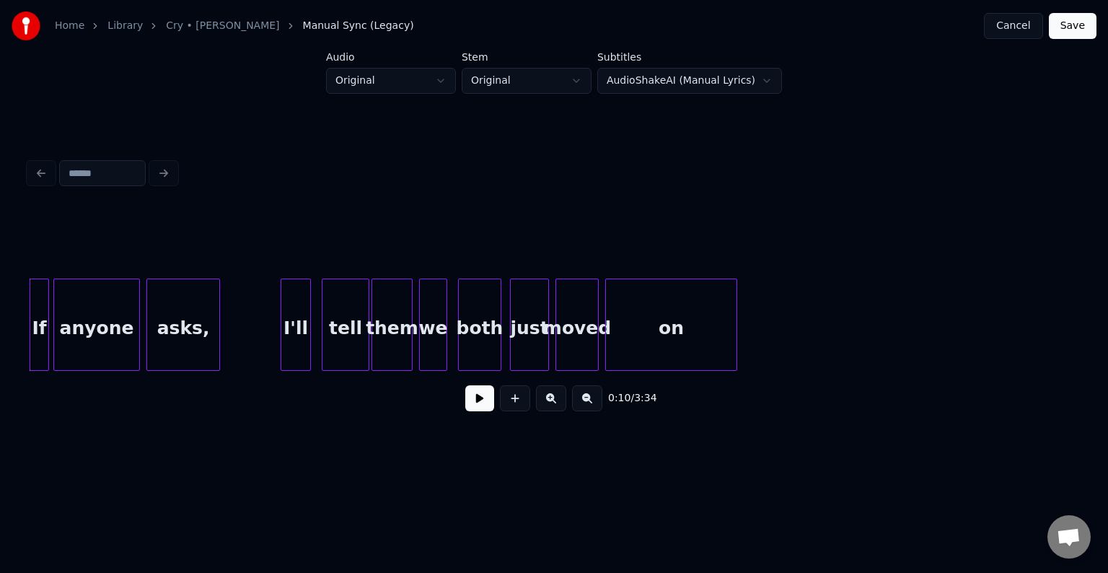
click at [479, 410] on button at bounding box center [479, 398] width 29 height 26
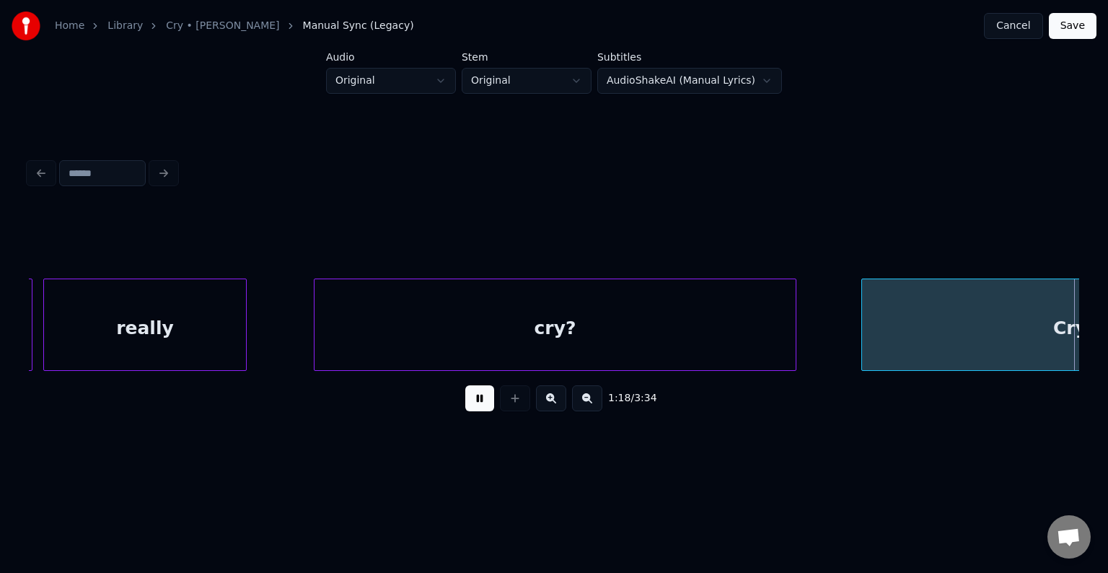
scroll to position [0, 8485]
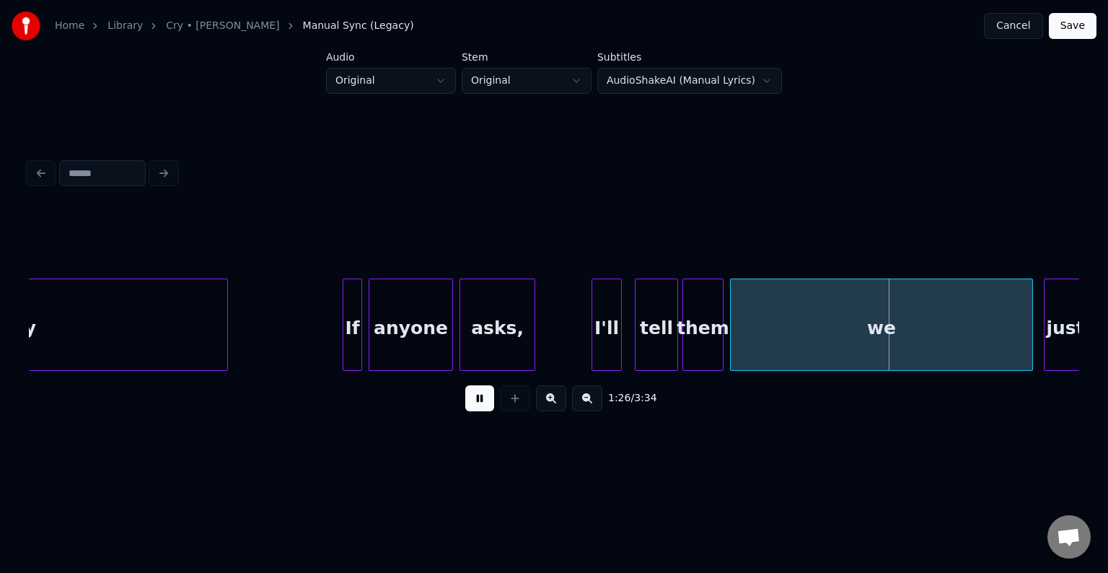
click at [479, 410] on button at bounding box center [479, 398] width 29 height 26
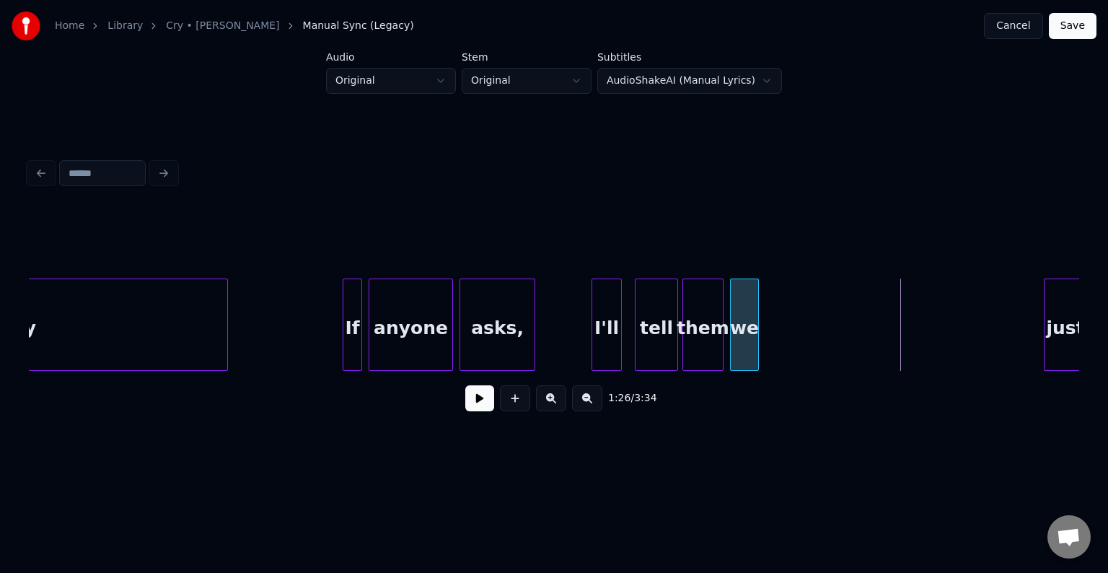
click at [754, 333] on div at bounding box center [756, 324] width 4 height 91
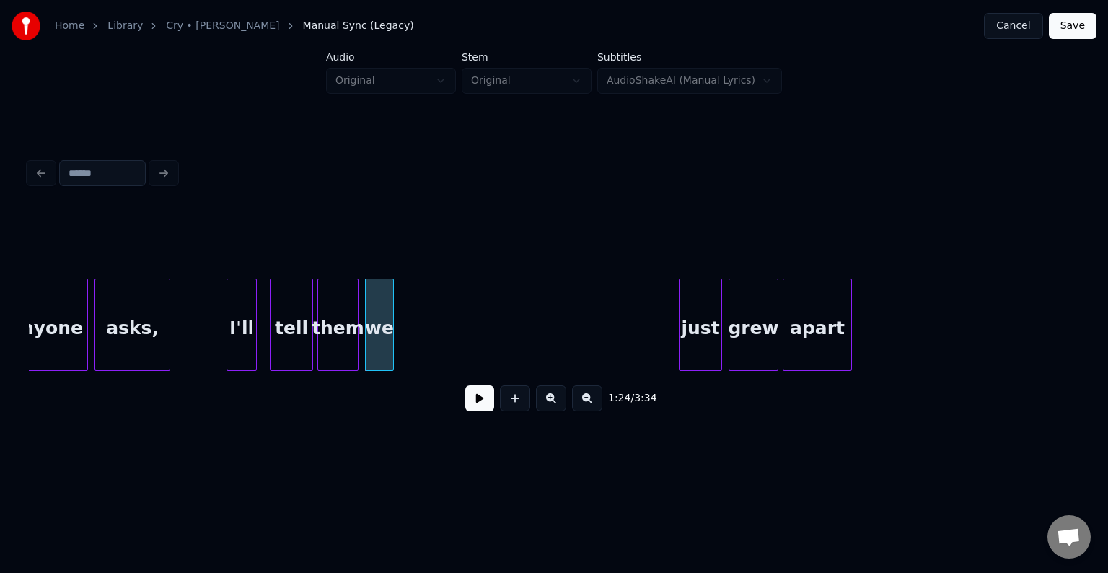
scroll to position [0, 8889]
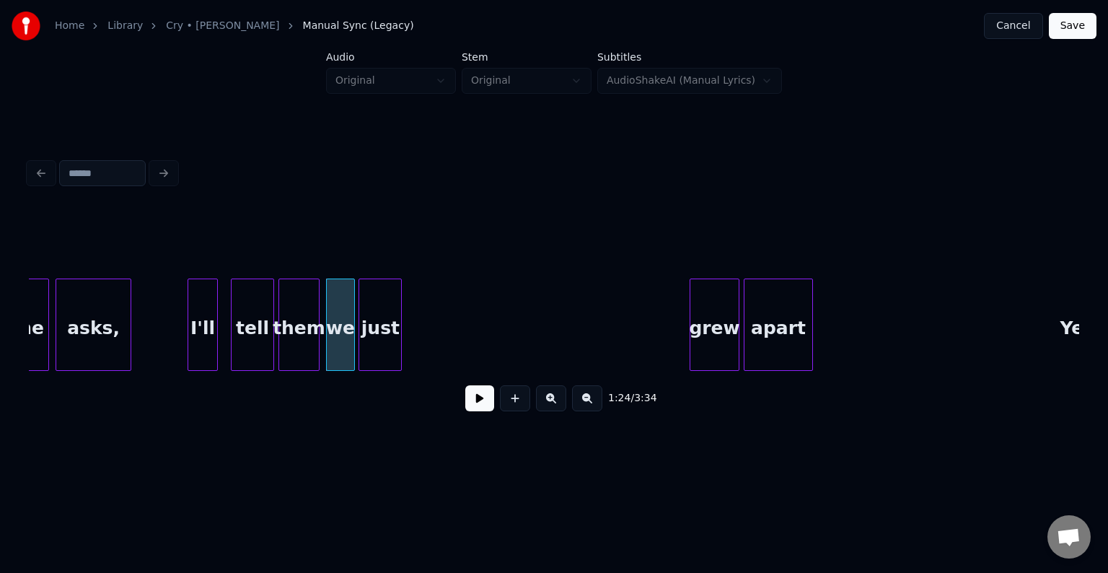
click at [389, 302] on div "just" at bounding box center [380, 328] width 42 height 98
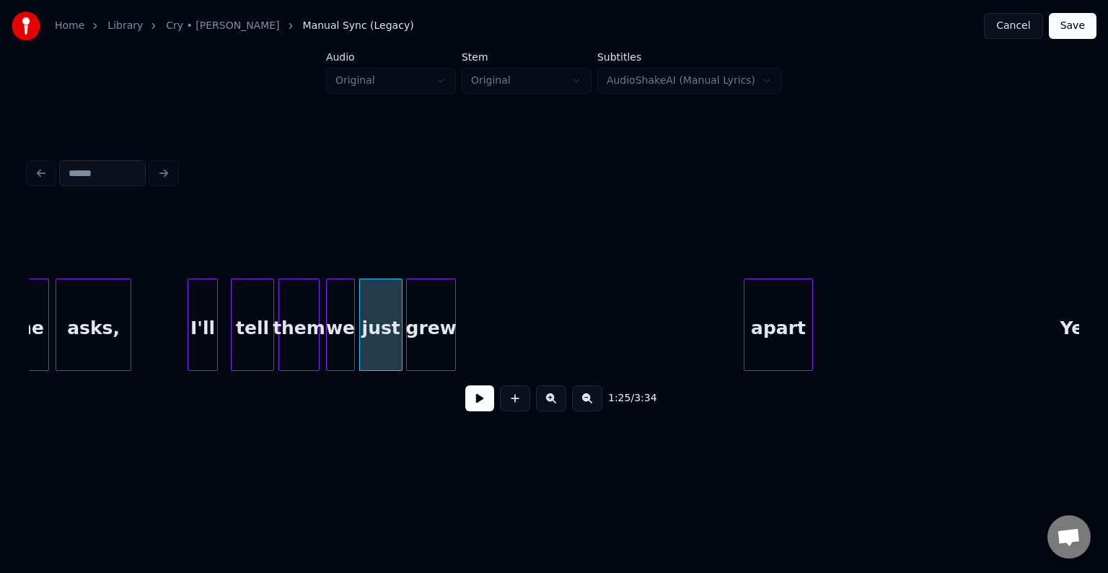
click at [427, 360] on div "grew" at bounding box center [431, 328] width 48 height 98
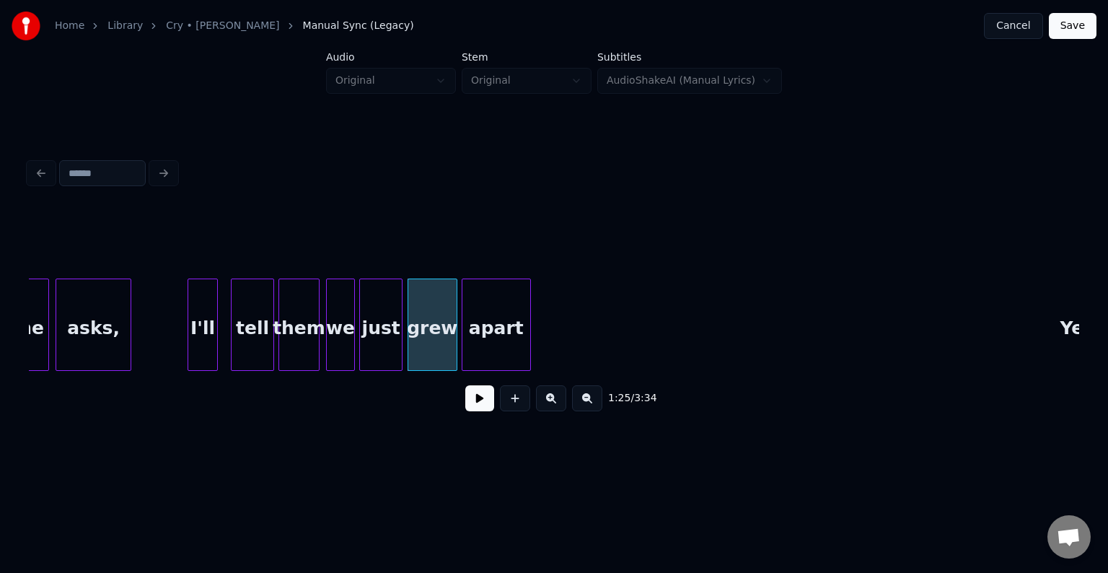
click at [489, 353] on div "apart" at bounding box center [496, 328] width 68 height 98
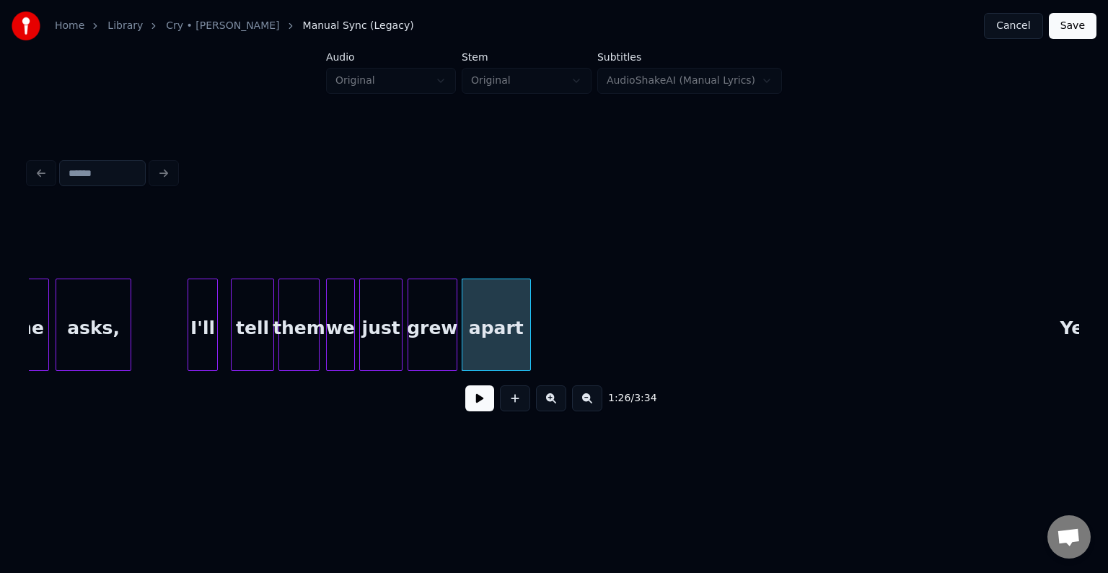
click at [476, 409] on button at bounding box center [479, 398] width 29 height 26
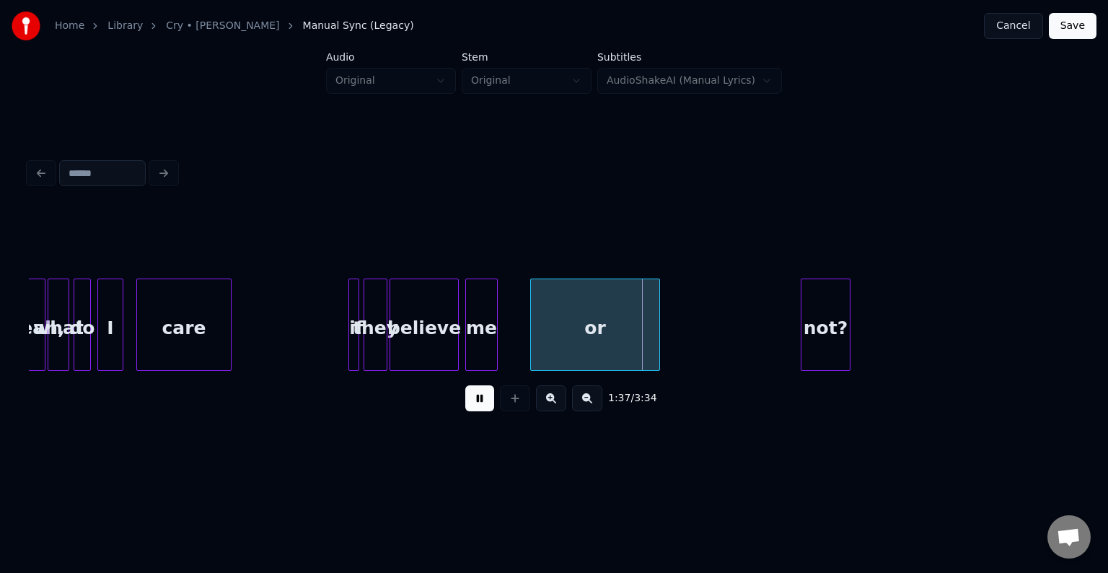
click at [479, 404] on button at bounding box center [479, 398] width 29 height 26
click at [576, 336] on div "or" at bounding box center [568, 328] width 128 height 98
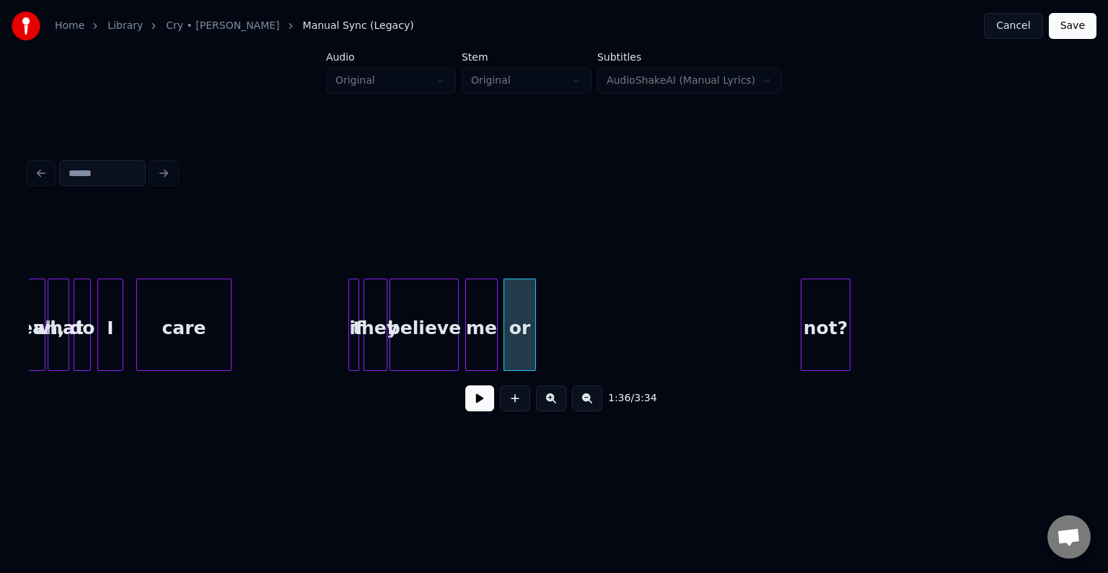
click at [532, 343] on div at bounding box center [533, 324] width 4 height 91
click at [554, 371] on div "Yeah, what do I care if they believe me or not?" at bounding box center [554, 325] width 1051 height 92
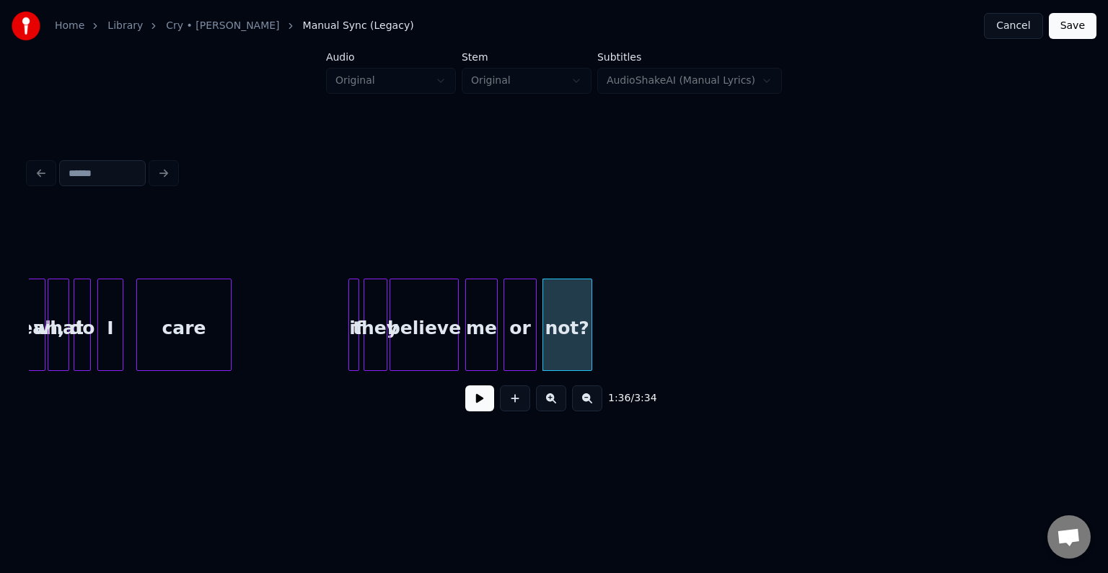
click at [456, 336] on div at bounding box center [456, 324] width 4 height 91
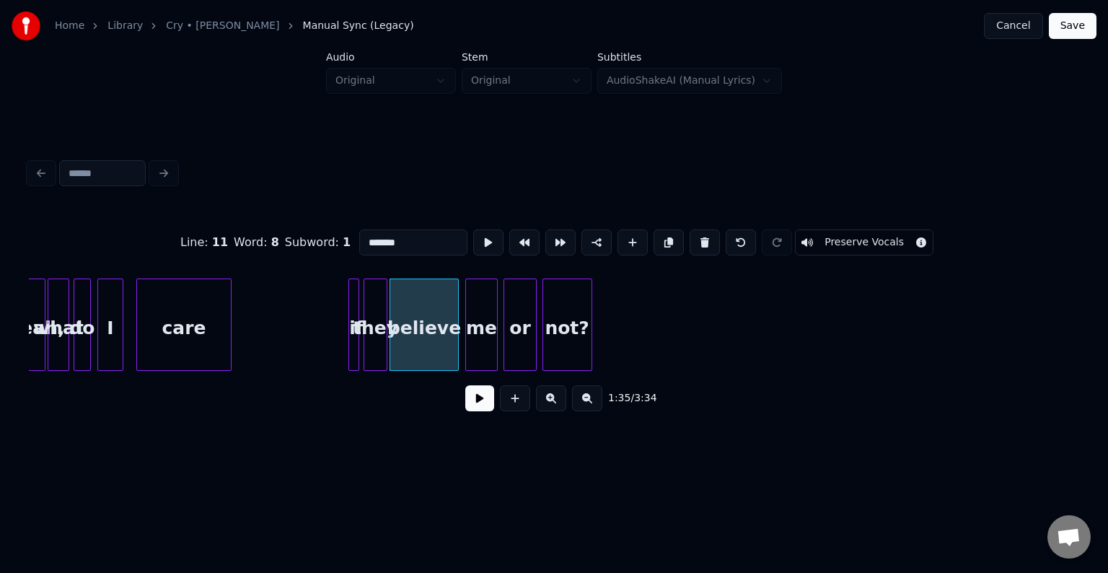
click at [488, 414] on div "1:35 / 3:34" at bounding box center [553, 398] width 1027 height 32
click at [486, 411] on button at bounding box center [479, 398] width 29 height 26
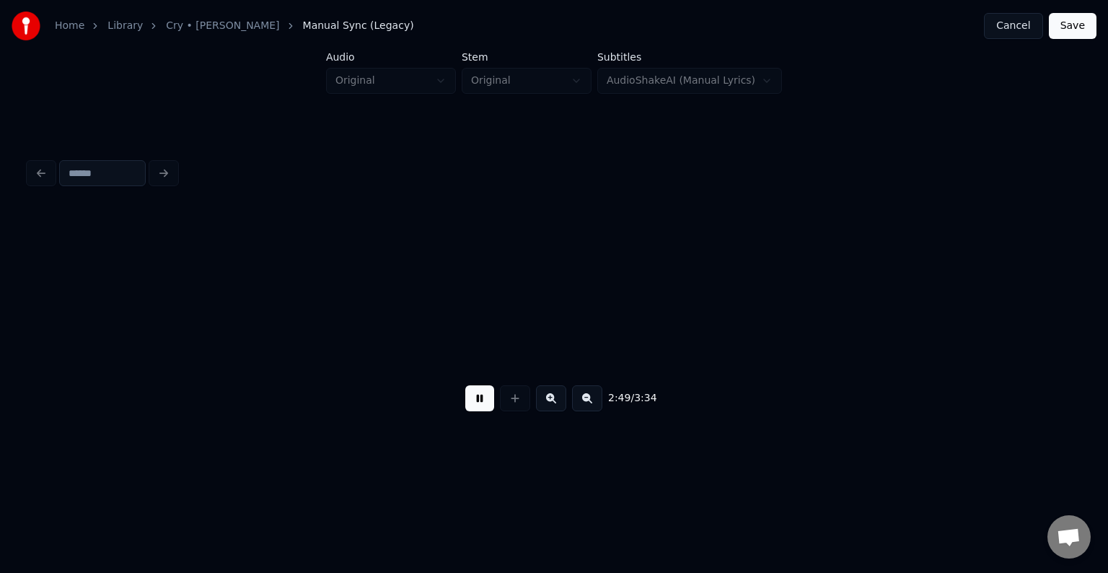
scroll to position [0, 18353]
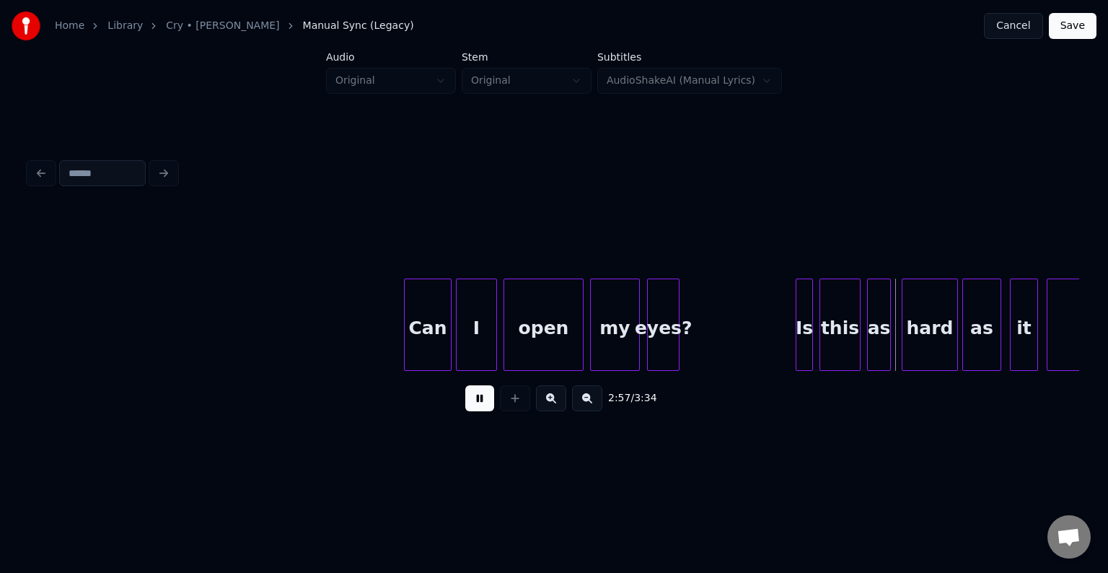
click at [662, 337] on div "eyes?" at bounding box center [663, 328] width 31 height 98
click at [719, 349] on div at bounding box center [718, 324] width 4 height 91
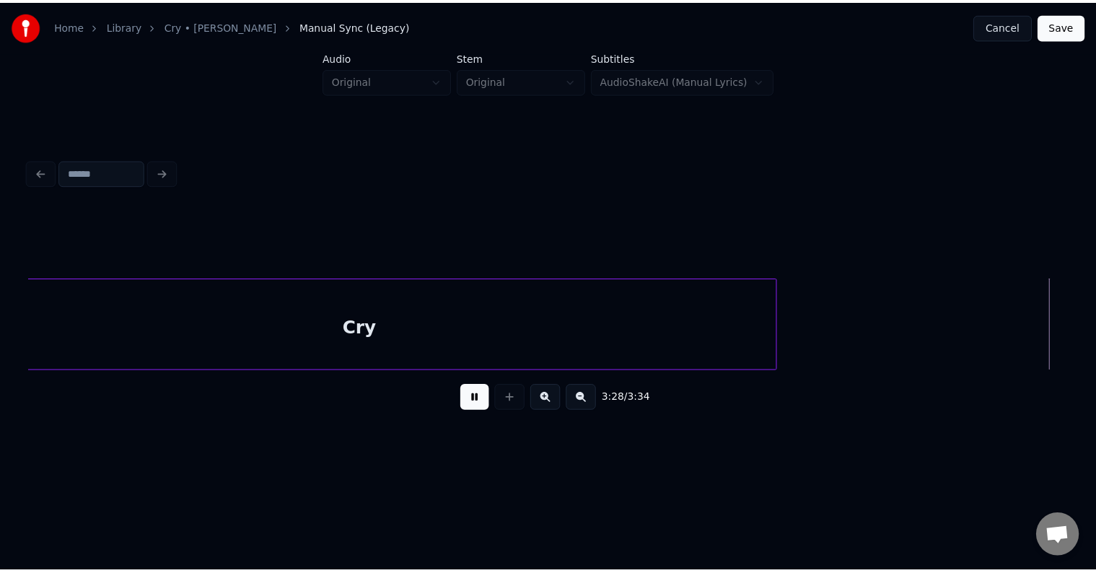
scroll to position [0, 22173]
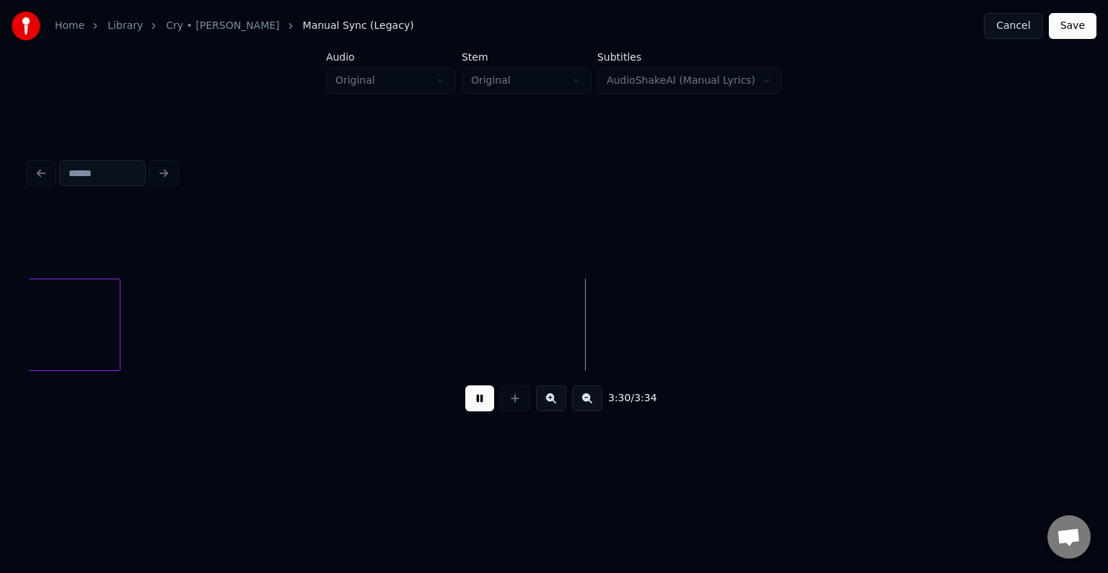
click at [1077, 32] on button "Save" at bounding box center [1073, 26] width 48 height 26
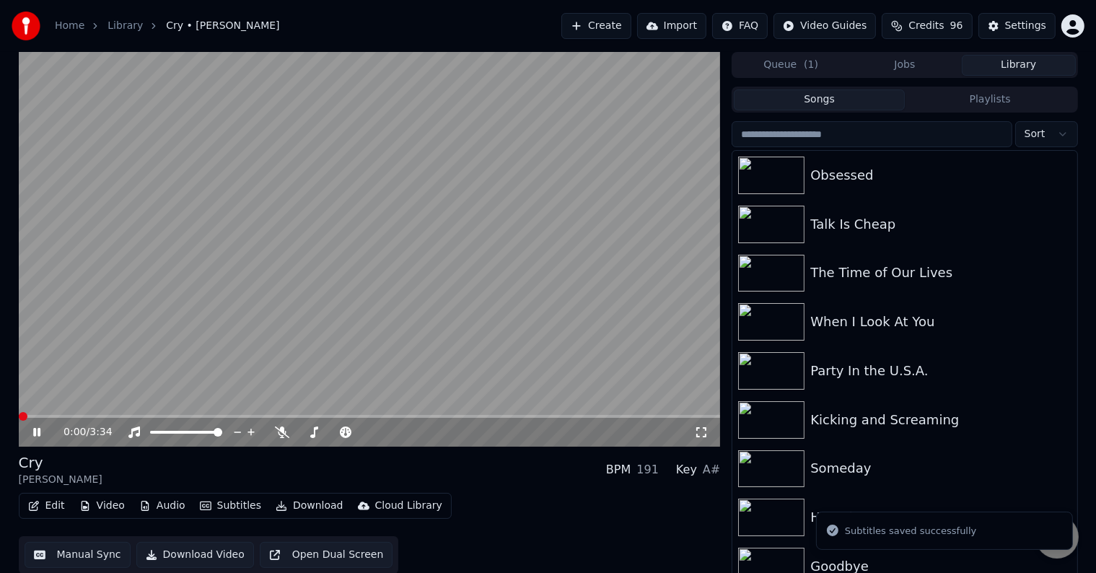
click at [297, 512] on button "Download" at bounding box center [309, 506] width 79 height 20
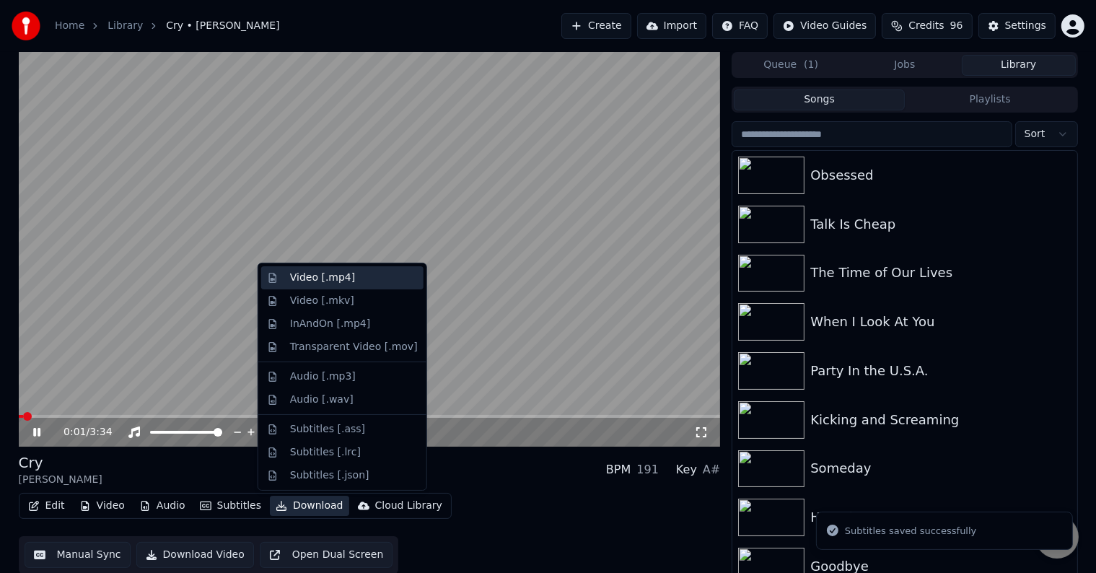
click at [307, 279] on div "Video [.mp4]" at bounding box center [322, 278] width 65 height 14
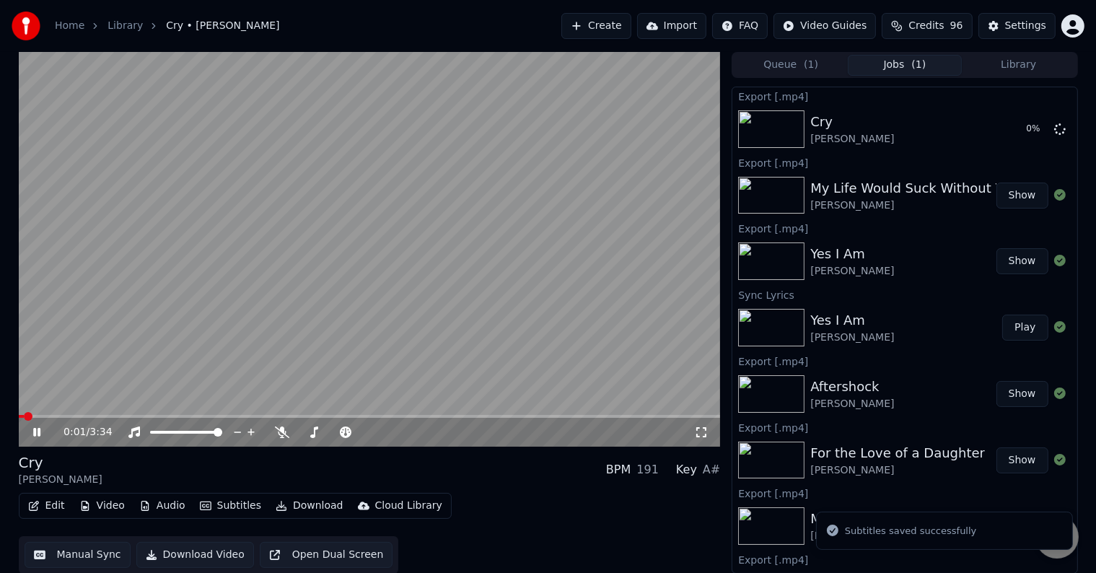
click at [38, 434] on icon at bounding box center [36, 432] width 7 height 9
